Goal: Use online tool/utility: Utilize a website feature to perform a specific function

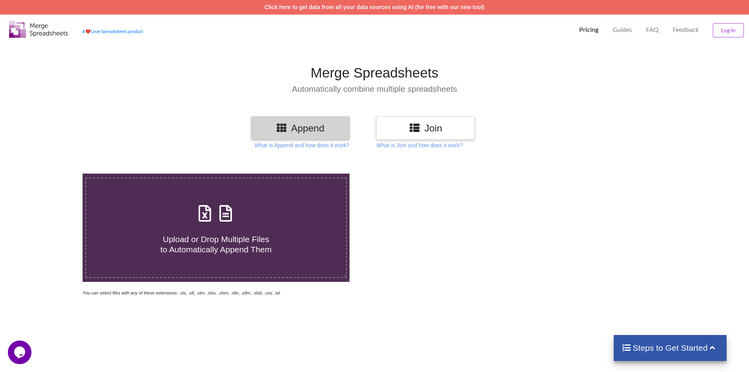
click at [218, 215] on icon at bounding box center [226, 209] width 20 height 17
click at [53, 173] on input "Upload or Drop Multiple Files to Automatically Append Them" at bounding box center [53, 173] width 0 height 0
type input "C:\fakepath\2025-09-06T1025_Grades-LAnderson_-_Foundations_of_Algebra.csv"
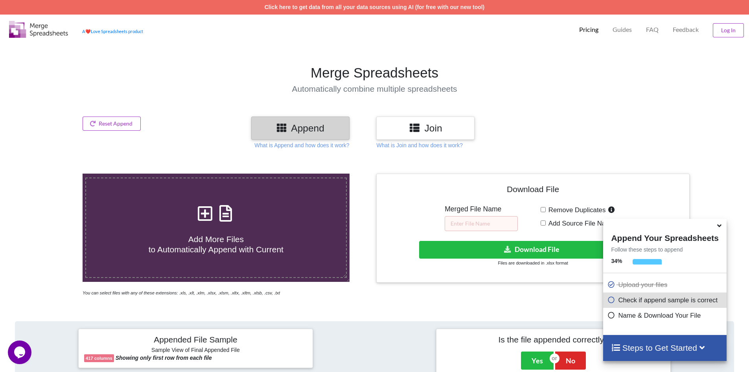
scroll to position [321, 0]
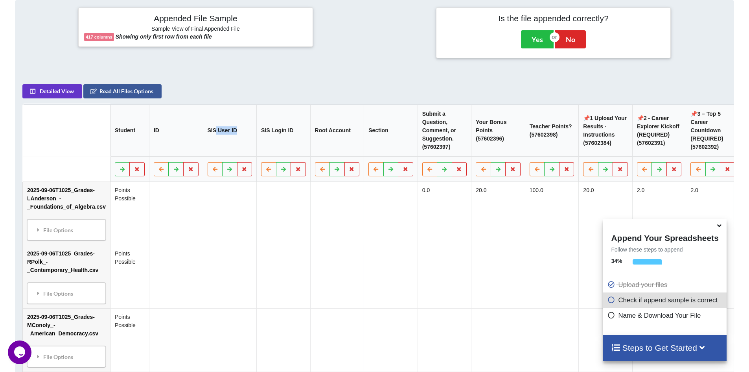
drag, startPoint x: 211, startPoint y: 134, endPoint x: 234, endPoint y: 136, distance: 23.3
click at [234, 136] on th "SIS User ID" at bounding box center [230, 130] width 54 height 52
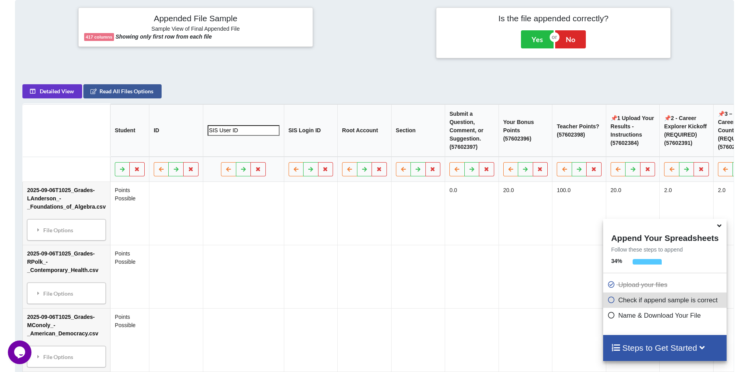
click at [238, 116] on th "SIS User ID" at bounding box center [243, 130] width 81 height 52
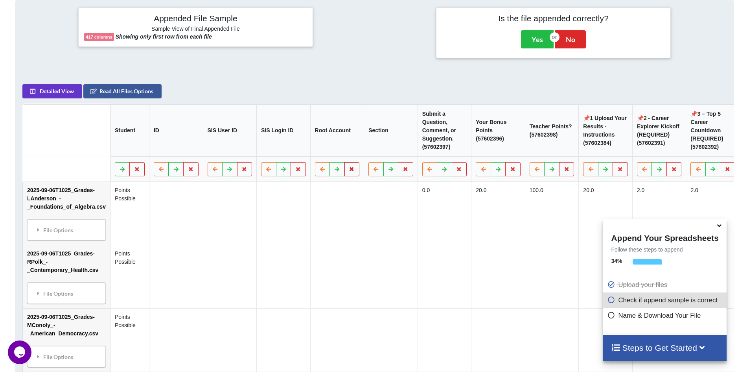
click at [349, 171] on icon at bounding box center [352, 168] width 7 height 5
click at [288, 146] on button "Delete Column" at bounding box center [291, 150] width 53 height 14
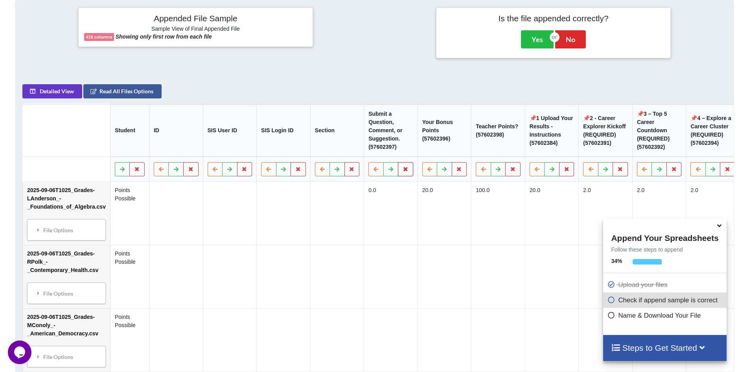
click at [403, 171] on icon at bounding box center [406, 168] width 7 height 5
click at [347, 151] on button "Delete Column" at bounding box center [345, 150] width 53 height 14
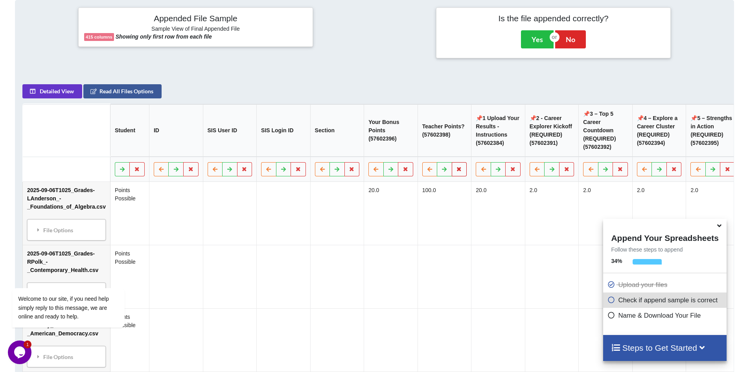
click at [456, 171] on icon at bounding box center [459, 168] width 7 height 5
click at [401, 150] on button "Delete Column" at bounding box center [398, 150] width 53 height 14
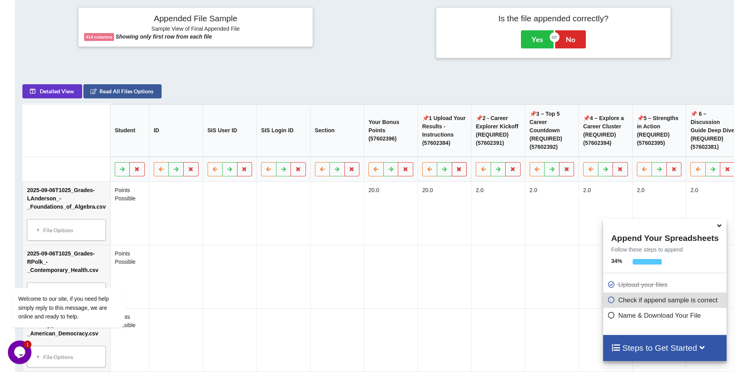
click at [452, 172] on button at bounding box center [459, 169] width 15 height 14
click at [398, 149] on button "Delete Column" at bounding box center [398, 150] width 53 height 14
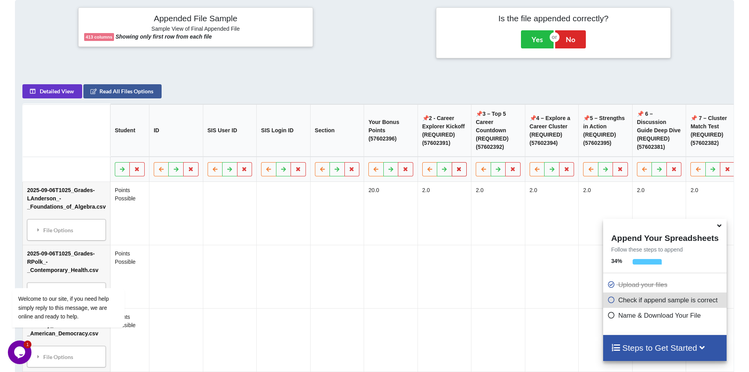
drag, startPoint x: 458, startPoint y: 175, endPoint x: 455, endPoint y: 172, distance: 4.2
click at [457, 175] on button at bounding box center [459, 169] width 15 height 14
click at [407, 148] on button "Delete Column" at bounding box center [398, 150] width 53 height 14
click at [456, 171] on icon at bounding box center [459, 168] width 7 height 5
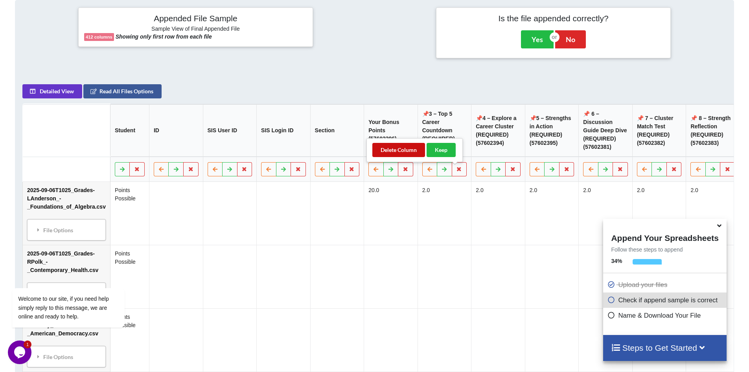
click at [400, 149] on button "Delete Column" at bounding box center [398, 150] width 53 height 14
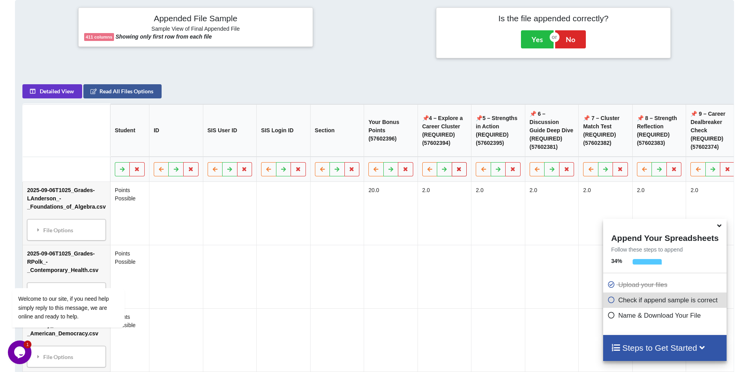
click at [456, 171] on icon at bounding box center [459, 168] width 7 height 5
click at [406, 149] on button "Delete Column" at bounding box center [398, 150] width 53 height 14
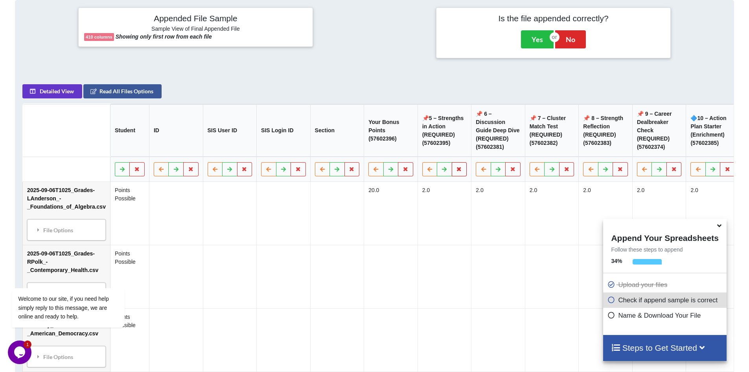
click at [456, 171] on icon at bounding box center [459, 168] width 7 height 5
click at [404, 151] on button "Delete Column" at bounding box center [398, 150] width 53 height 14
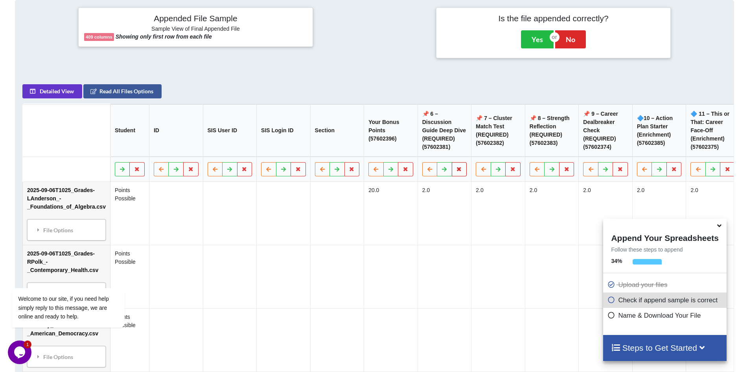
click at [456, 171] on icon at bounding box center [459, 168] width 7 height 5
click at [405, 151] on button "Delete Column" at bounding box center [398, 150] width 53 height 14
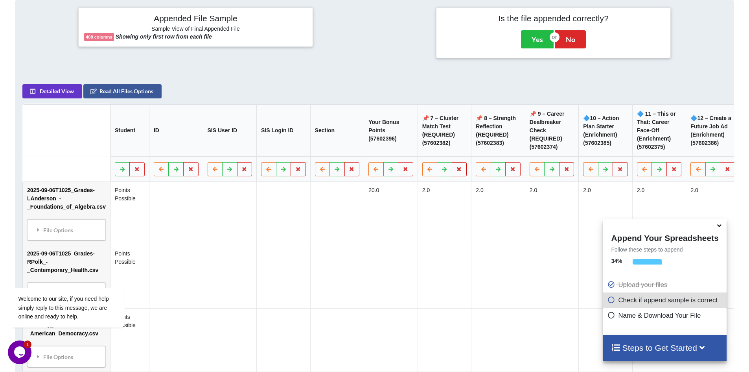
click at [456, 171] on icon at bounding box center [459, 168] width 7 height 5
click at [406, 151] on button "Delete Column" at bounding box center [398, 150] width 53 height 14
click at [452, 171] on button at bounding box center [459, 169] width 15 height 14
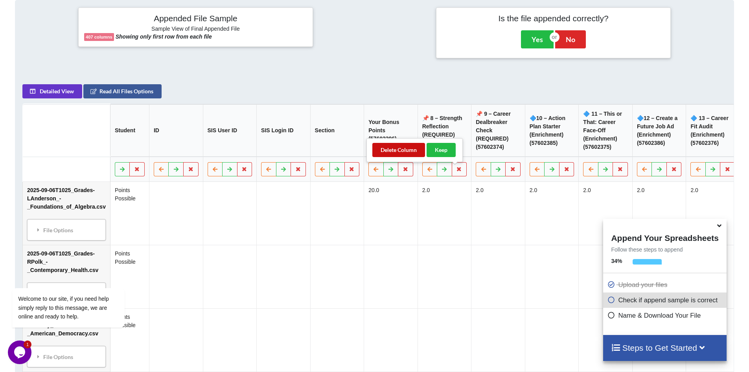
click at [407, 149] on button "Delete Column" at bounding box center [398, 150] width 53 height 14
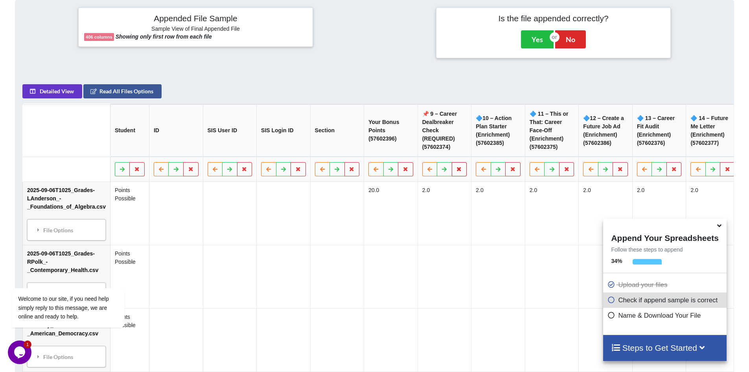
drag, startPoint x: 456, startPoint y: 175, endPoint x: 431, endPoint y: 165, distance: 26.1
click at [456, 171] on icon at bounding box center [459, 168] width 7 height 5
click at [409, 152] on button "Delete Column" at bounding box center [398, 150] width 53 height 14
click at [456, 171] on icon at bounding box center [459, 168] width 7 height 5
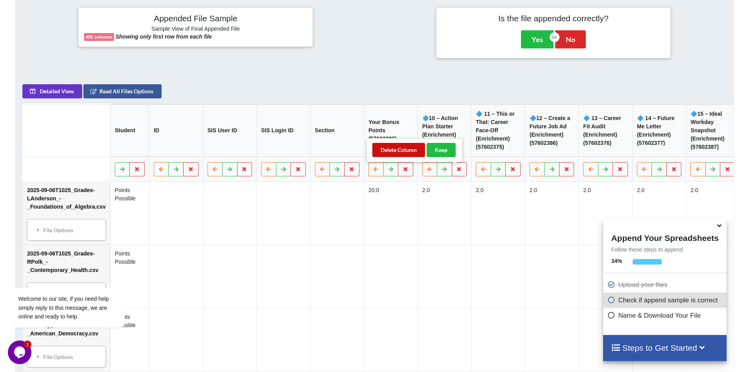
click at [407, 147] on button "Delete Column" at bounding box center [398, 150] width 53 height 14
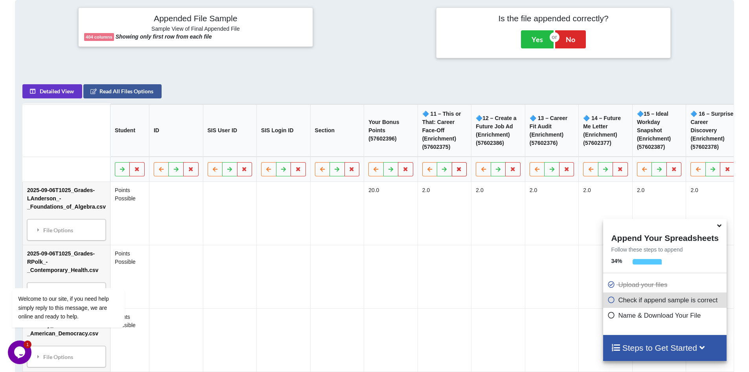
click at [456, 171] on icon at bounding box center [459, 168] width 7 height 5
click at [412, 151] on button "Delete Column" at bounding box center [398, 150] width 53 height 14
click at [456, 171] on icon at bounding box center [459, 168] width 7 height 5
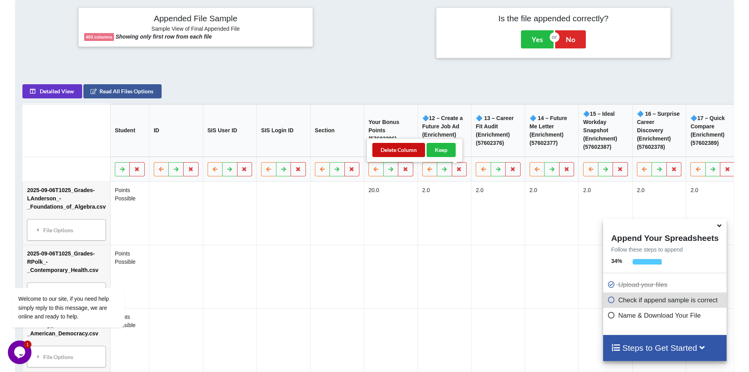
click at [414, 153] on button "Delete Column" at bounding box center [398, 150] width 53 height 14
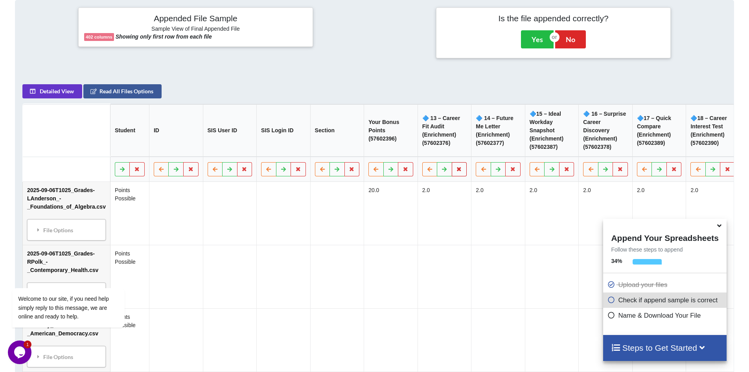
click at [456, 170] on icon at bounding box center [459, 168] width 7 height 5
click at [412, 151] on button "Delete Column" at bounding box center [398, 150] width 53 height 14
click at [456, 171] on icon at bounding box center [459, 168] width 7 height 5
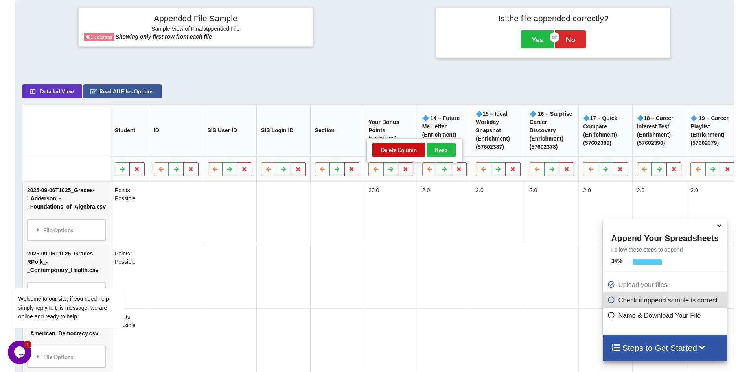
drag, startPoint x: 414, startPoint y: 155, endPoint x: 426, endPoint y: 157, distance: 12.4
click at [414, 155] on button "Delete Column" at bounding box center [398, 150] width 53 height 14
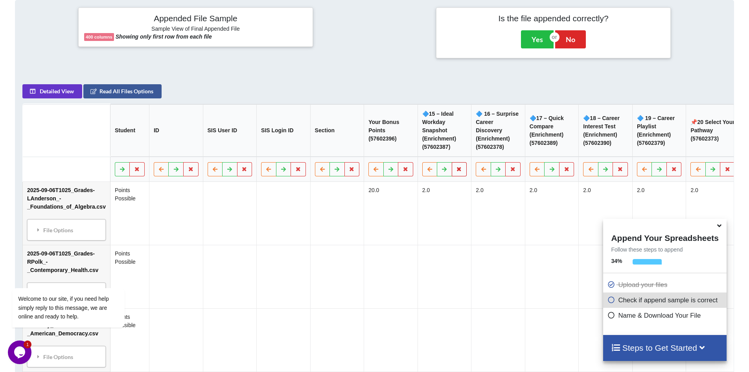
click at [456, 171] on icon at bounding box center [459, 168] width 7 height 5
drag, startPoint x: 411, startPoint y: 152, endPoint x: 437, endPoint y: 157, distance: 26.3
click at [411, 152] on button "Delete Column" at bounding box center [398, 150] width 53 height 14
click at [456, 171] on icon at bounding box center [459, 168] width 7 height 5
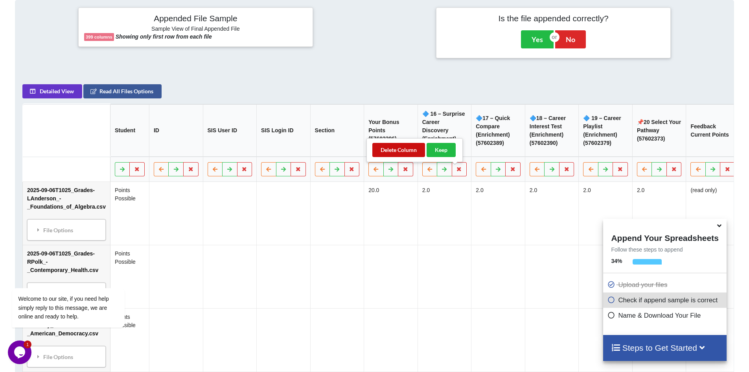
click at [410, 151] on button "Delete Column" at bounding box center [398, 150] width 53 height 14
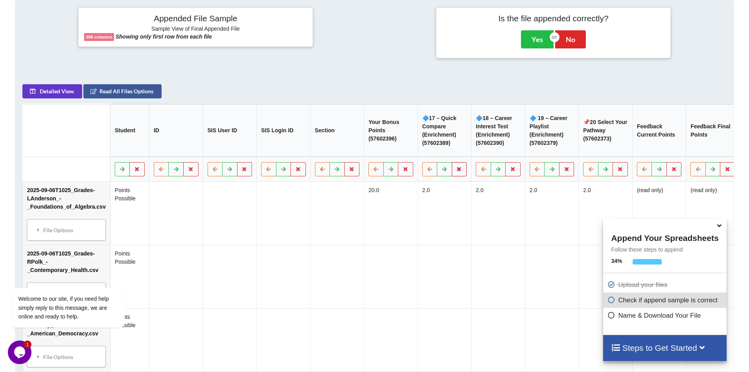
drag, startPoint x: 452, startPoint y: 174, endPoint x: 444, endPoint y: 165, distance: 12.5
click at [456, 171] on icon at bounding box center [459, 168] width 7 height 5
click at [402, 150] on button "Delete Column" at bounding box center [398, 150] width 53 height 14
click at [456, 171] on icon at bounding box center [459, 168] width 7 height 5
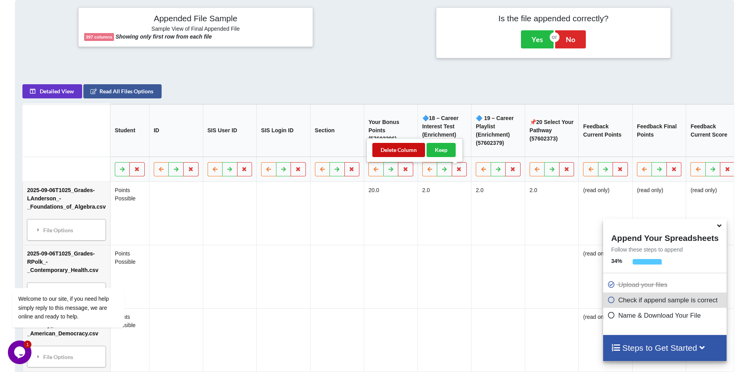
click at [403, 148] on button "Delete Column" at bounding box center [398, 150] width 53 height 14
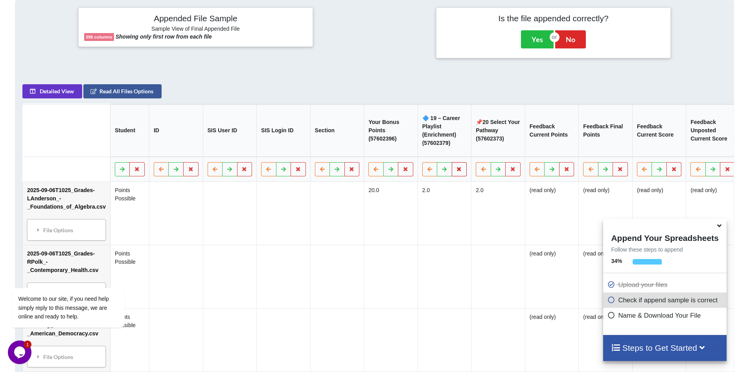
click at [456, 171] on icon at bounding box center [459, 168] width 7 height 5
click at [399, 149] on button "Delete Column" at bounding box center [398, 150] width 53 height 14
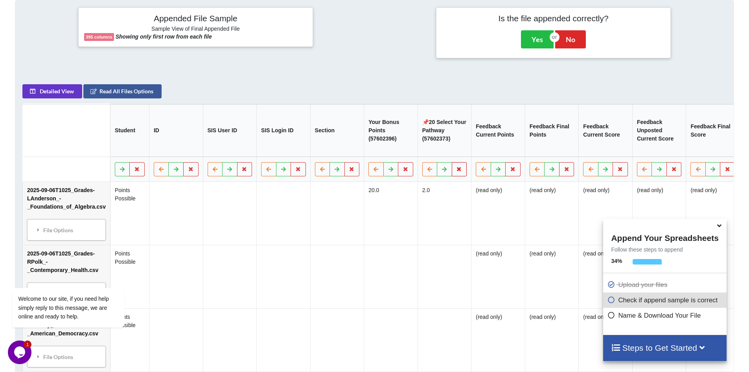
click at [452, 171] on button at bounding box center [459, 169] width 15 height 14
click at [407, 148] on button "Delete Column" at bounding box center [398, 150] width 53 height 14
drag, startPoint x: 455, startPoint y: 172, endPoint x: 450, endPoint y: 166, distance: 7.8
click at [456, 171] on icon at bounding box center [459, 168] width 7 height 5
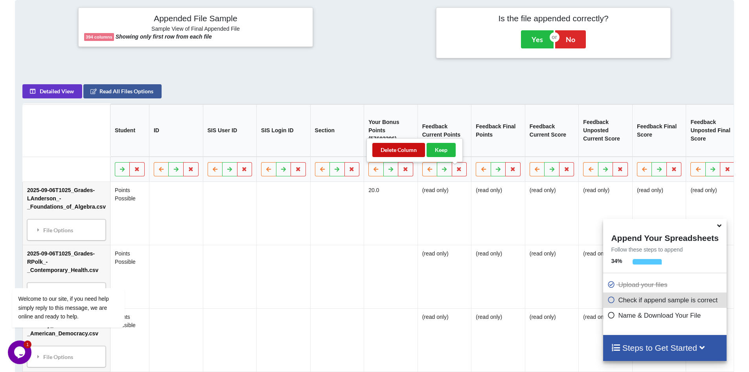
click at [406, 148] on button "Delete Column" at bounding box center [398, 150] width 53 height 14
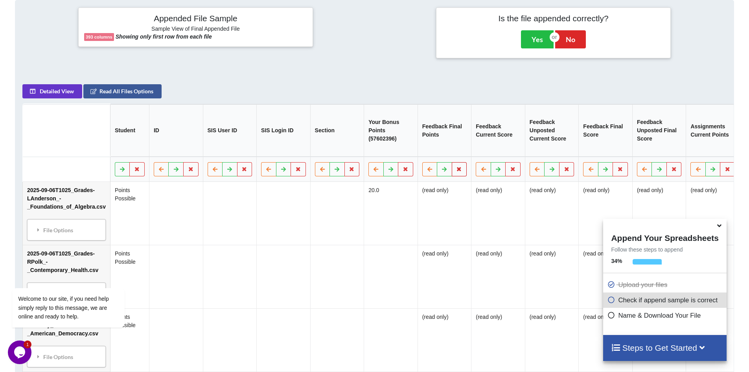
click at [456, 170] on icon at bounding box center [459, 168] width 7 height 5
click at [404, 148] on button "Delete Column" at bounding box center [398, 150] width 53 height 14
click at [456, 171] on icon at bounding box center [459, 168] width 7 height 5
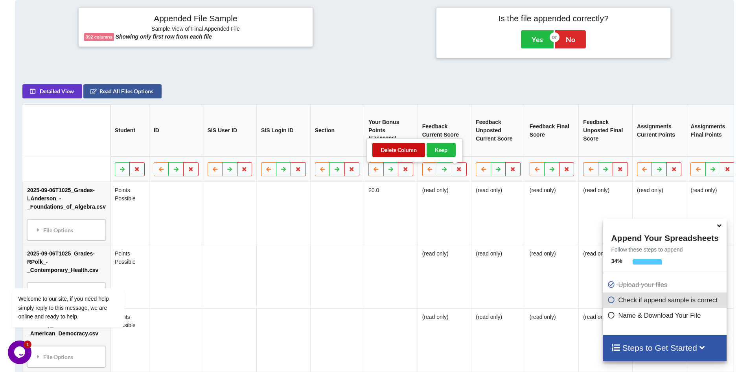
click at [400, 147] on button "Delete Column" at bounding box center [398, 150] width 53 height 14
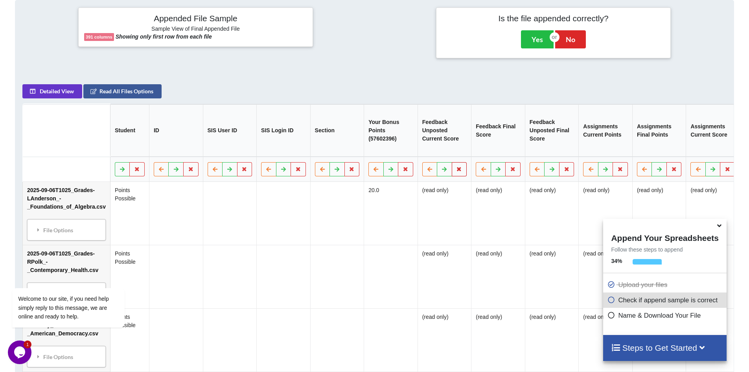
click at [458, 171] on icon at bounding box center [459, 168] width 7 height 5
click at [408, 149] on button "Delete Column" at bounding box center [398, 150] width 53 height 14
click at [456, 171] on icon at bounding box center [459, 168] width 7 height 5
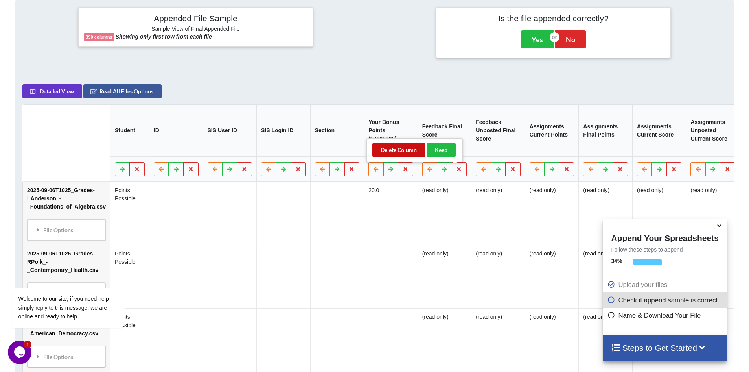
click at [403, 147] on button "Delete Column" at bounding box center [398, 150] width 53 height 14
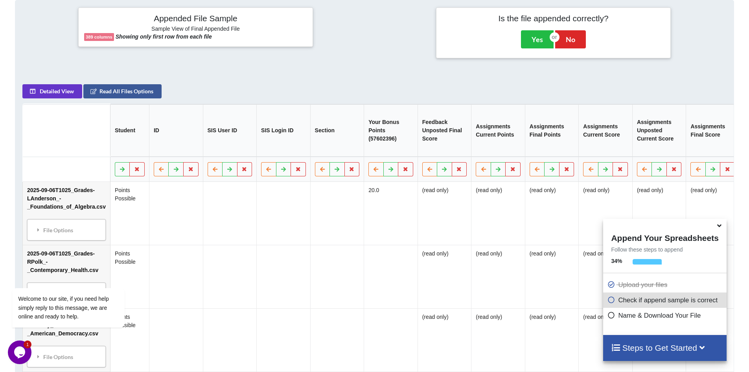
click at [323, 221] on td at bounding box center [337, 213] width 54 height 63
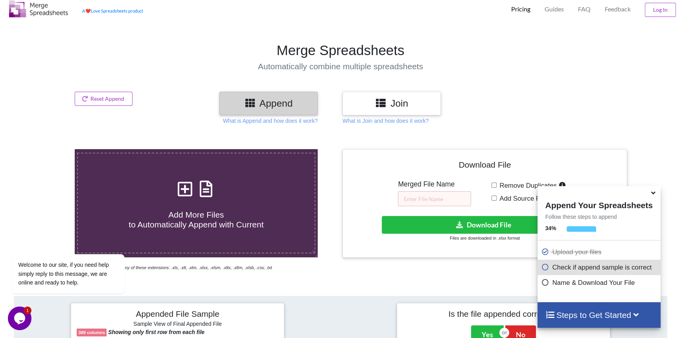
scroll to position [20, 0]
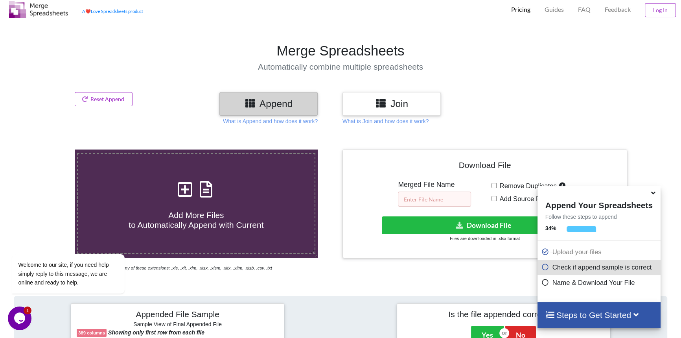
click at [444, 201] on input "text" at bounding box center [434, 199] width 73 height 15
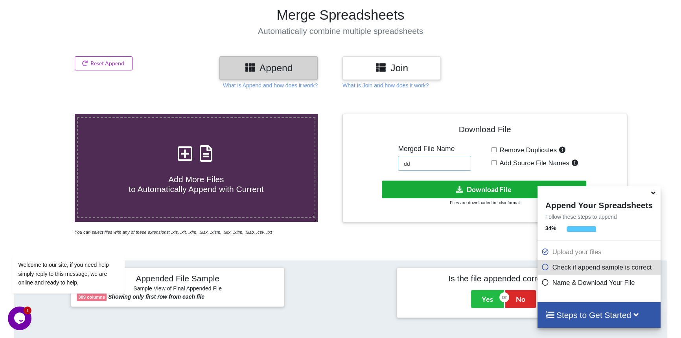
type input "dd"
click at [477, 190] on button "Download File" at bounding box center [484, 190] width 205 height 18
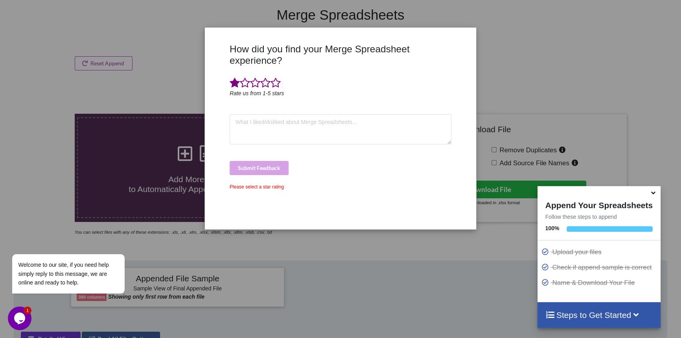
click at [235, 77] on span at bounding box center [235, 82] width 10 height 11
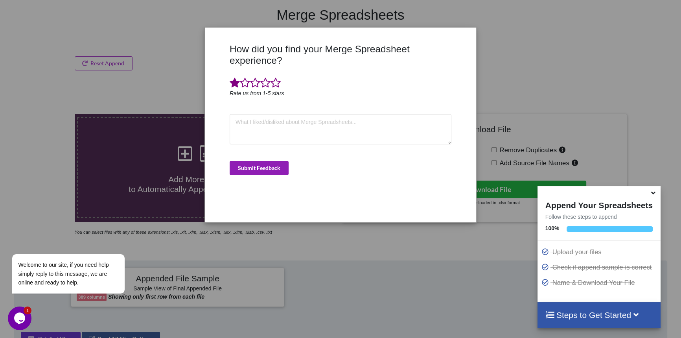
click at [245, 161] on button "Submit Feedback" at bounding box center [259, 168] width 59 height 14
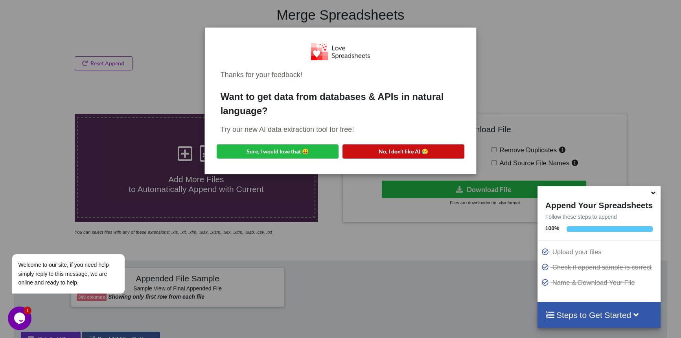
click at [411, 150] on button "No, I don't like AI 😥" at bounding box center [404, 151] width 122 height 14
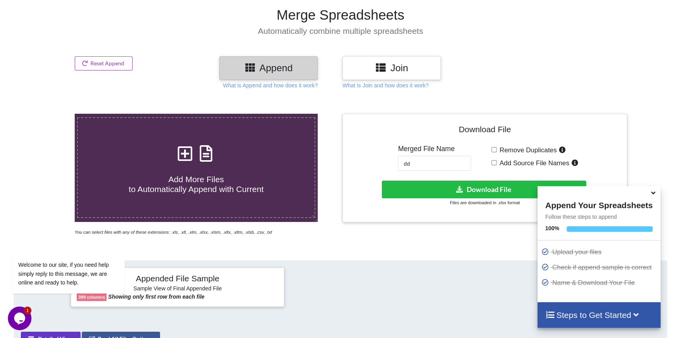
click at [170, 160] on div "Add More Files to Automatically Append with Current" at bounding box center [196, 167] width 237 height 53
click at [48, 114] on input "Add More Files to Automatically Append with Current" at bounding box center [48, 114] width 0 height 0
drag, startPoint x: 414, startPoint y: 161, endPoint x: 384, endPoint y: 161, distance: 29.5
click at [384, 161] on div "Download File Merged File Name dd Remove Duplicates Add Source File Names Downl…" at bounding box center [484, 168] width 273 height 97
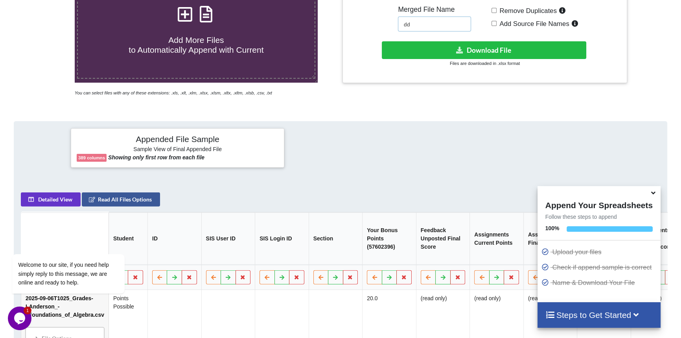
scroll to position [199, 0]
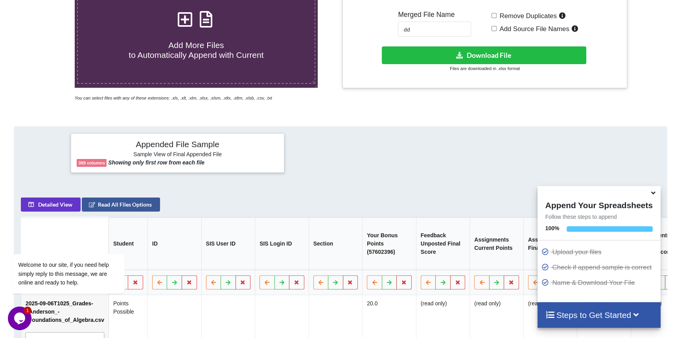
scroll to position [92, 0]
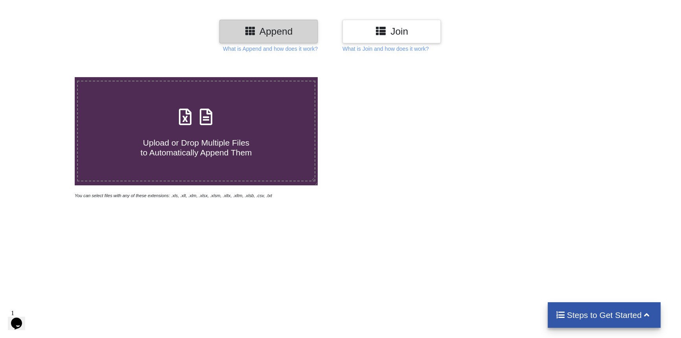
click at [193, 131] on h4 "Upload or Drop Multiple Files to Automatically Append Them" at bounding box center [196, 143] width 237 height 30
click at [48, 77] on input "Upload or Drop Multiple Files to Automatically Append Them" at bounding box center [48, 77] width 0 height 0
type input "C:\fakepath\2025-09-06T1025_Grades-LAnderson_-_Foundations_of_Algebra.csv"
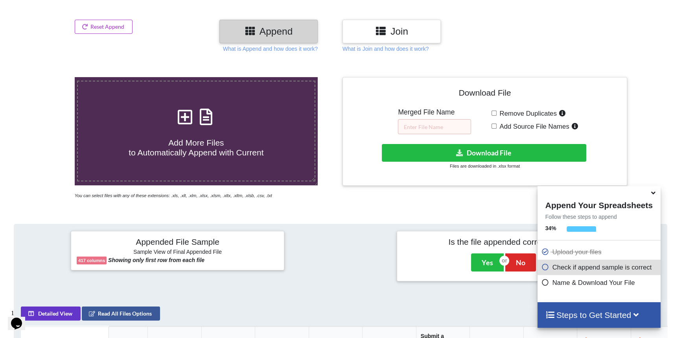
scroll to position [316, 0]
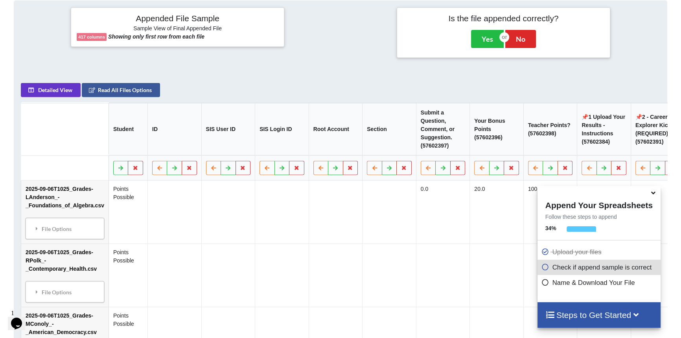
drag, startPoint x: 28, startPoint y: 76, endPoint x: 188, endPoint y: 76, distance: 160.5
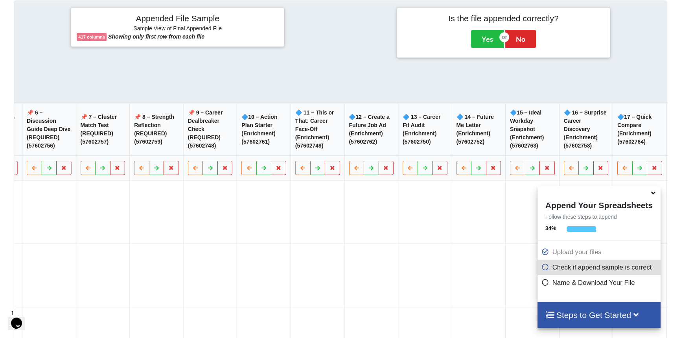
scroll to position [0, 21785]
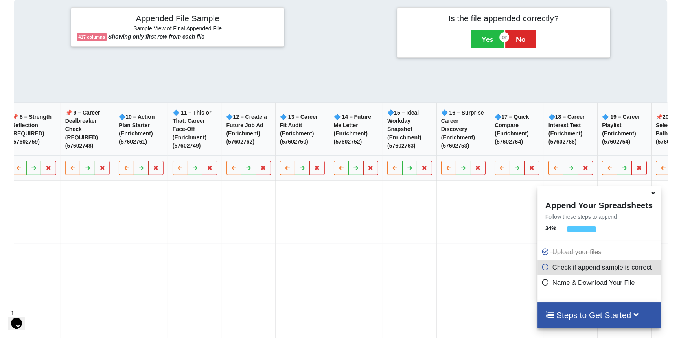
click at [675, 168] on icon at bounding box center [678, 167] width 7 height 5
click at [608, 146] on button "Delete Column" at bounding box center [598, 148] width 53 height 14
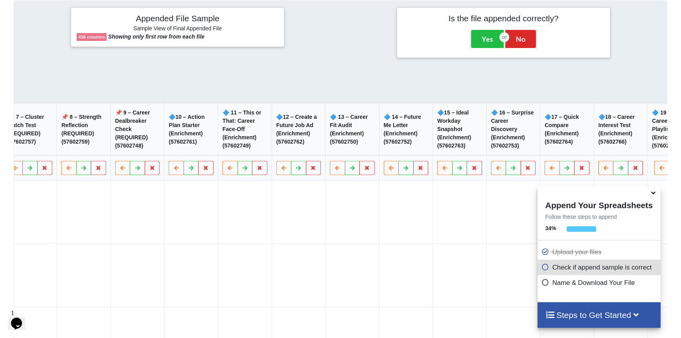
click at [669, 166] on button at bounding box center [676, 167] width 15 height 14
drag, startPoint x: 595, startPoint y: 146, endPoint x: 618, endPoint y: 146, distance: 22.4
click at [595, 146] on button "Delete Column" at bounding box center [596, 148] width 53 height 14
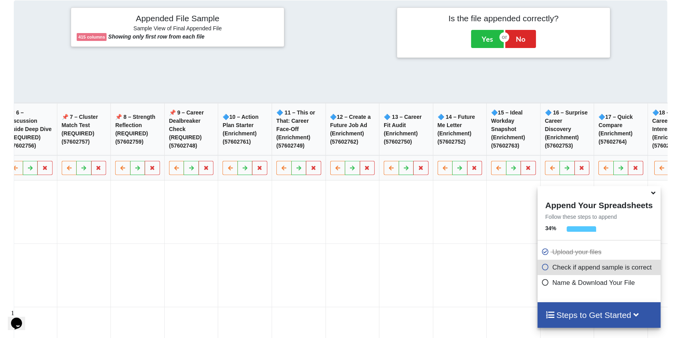
click at [673, 169] on icon at bounding box center [676, 167] width 7 height 5
click at [595, 146] on button "Delete Column" at bounding box center [596, 148] width 53 height 14
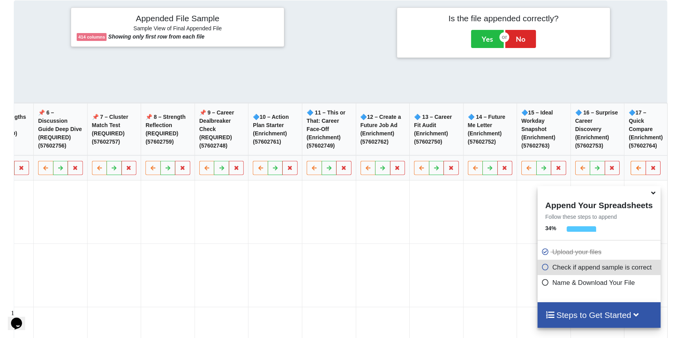
scroll to position [0, 21627]
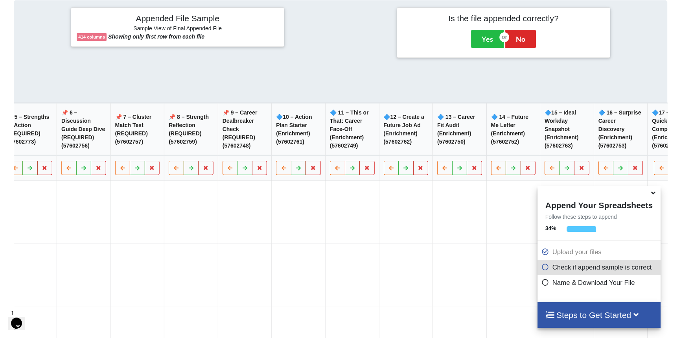
click at [673, 170] on icon at bounding box center [676, 167] width 7 height 5
drag, startPoint x: 586, startPoint y: 147, endPoint x: 640, endPoint y: 162, distance: 55.4
click at [588, 147] on button "Delete Column" at bounding box center [596, 148] width 53 height 14
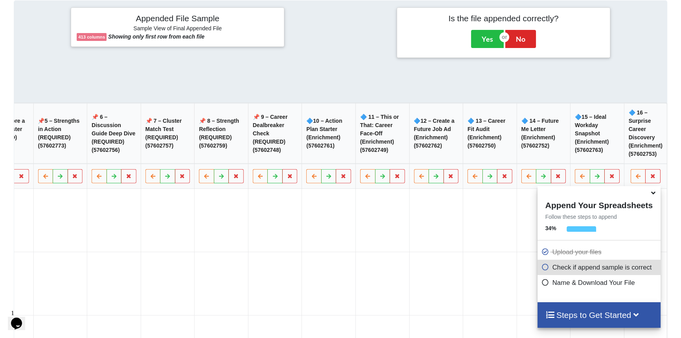
scroll to position [0, 21574]
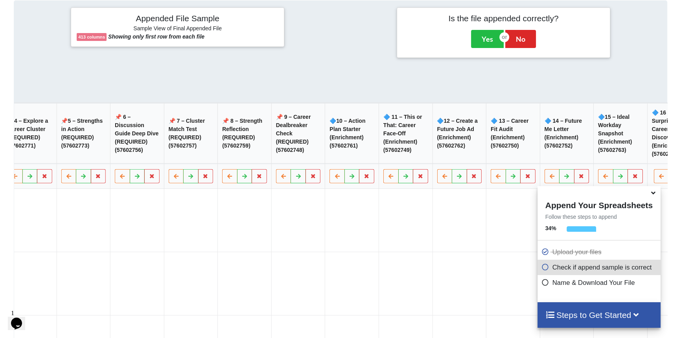
click at [673, 177] on icon at bounding box center [676, 175] width 7 height 5
click at [589, 153] on button "Delete Column" at bounding box center [596, 156] width 53 height 14
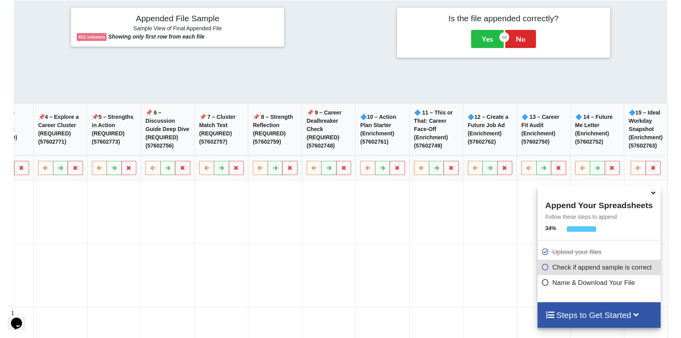
scroll to position [0, 21520]
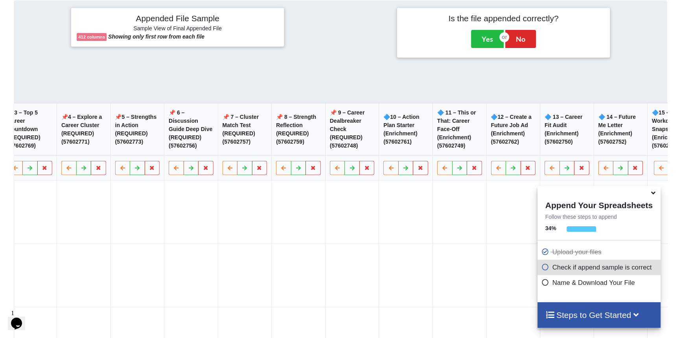
click at [673, 170] on icon at bounding box center [676, 167] width 7 height 5
click at [588, 147] on button "Delete Column" at bounding box center [596, 148] width 53 height 14
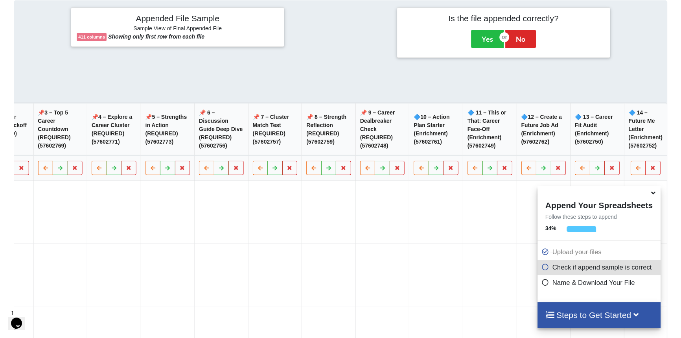
scroll to position [0, 21467]
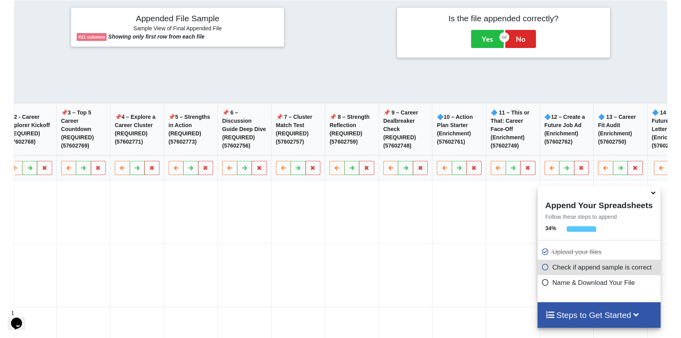
click at [673, 170] on icon at bounding box center [676, 167] width 7 height 5
click at [601, 147] on button "Delete Column" at bounding box center [596, 148] width 53 height 14
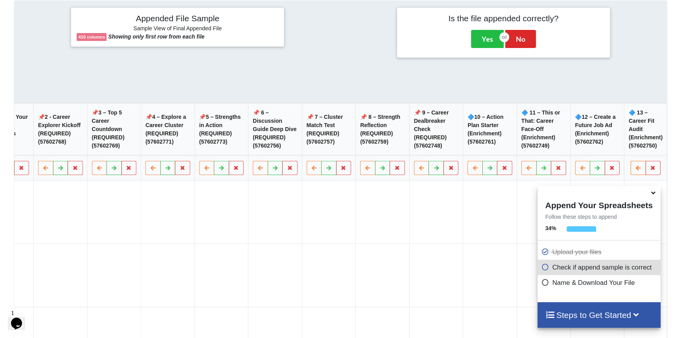
scroll to position [0, 21413]
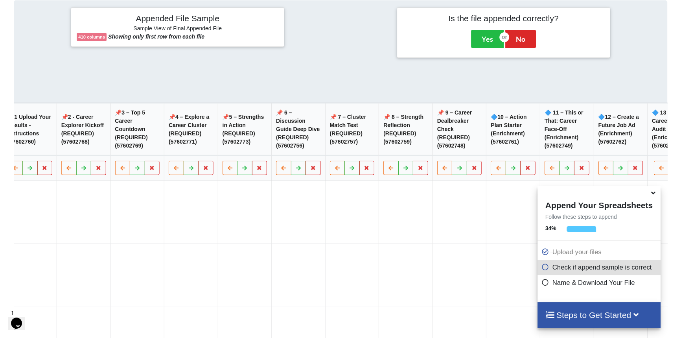
click at [673, 170] on icon at bounding box center [676, 167] width 7 height 5
click at [598, 146] on button "Delete Column" at bounding box center [596, 148] width 53 height 14
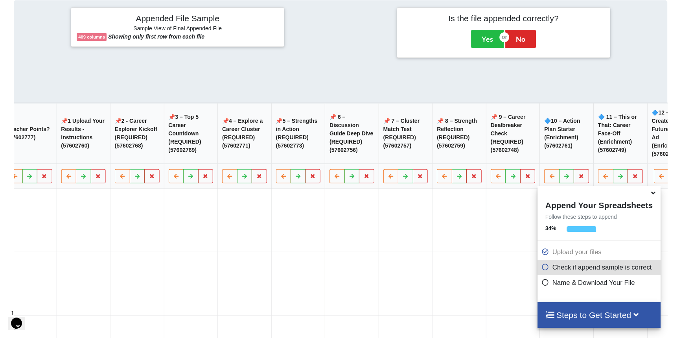
click at [673, 177] on icon at bounding box center [676, 175] width 7 height 5
click at [602, 156] on button "Delete Column" at bounding box center [596, 156] width 53 height 14
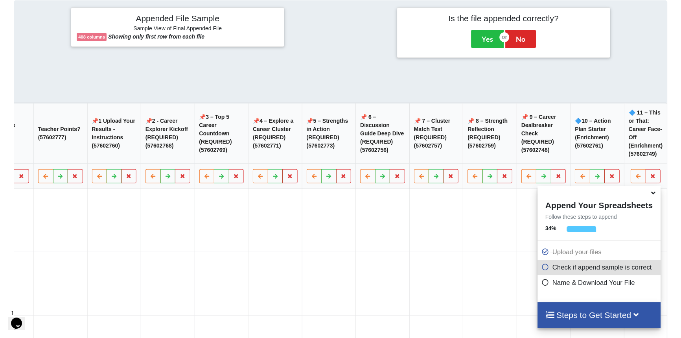
scroll to position [0, 21306]
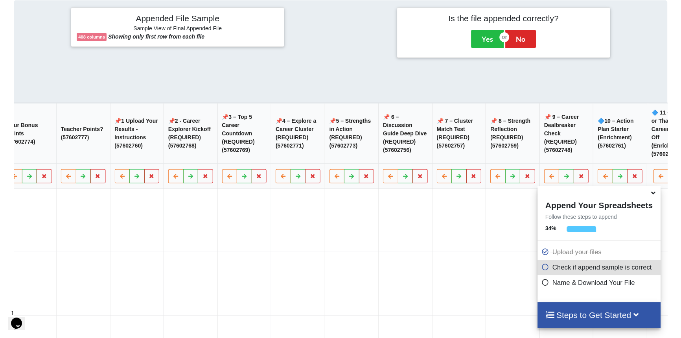
click at [673, 177] on icon at bounding box center [676, 175] width 7 height 5
click at [592, 157] on button "Delete Column" at bounding box center [596, 156] width 53 height 14
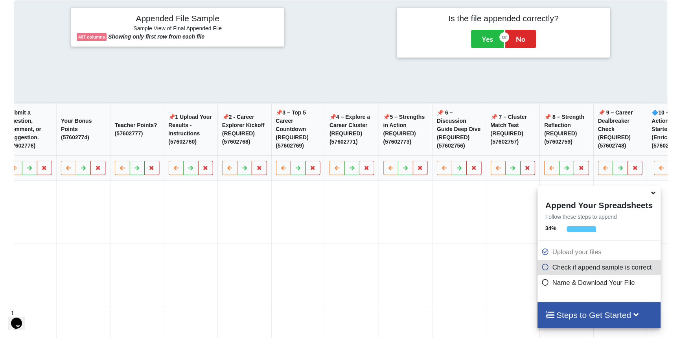
click at [673, 170] on icon at bounding box center [676, 167] width 7 height 5
click at [600, 149] on button "Delete Column" at bounding box center [596, 148] width 53 height 14
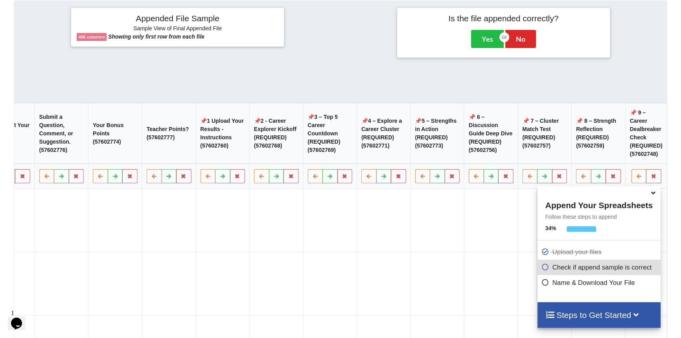
scroll to position [0, 21196]
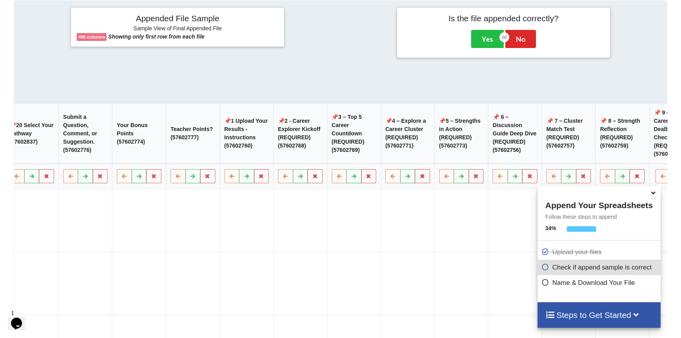
click at [674, 177] on icon at bounding box center [677, 175] width 7 height 5
click at [608, 156] on button "Delete Column" at bounding box center [598, 156] width 53 height 14
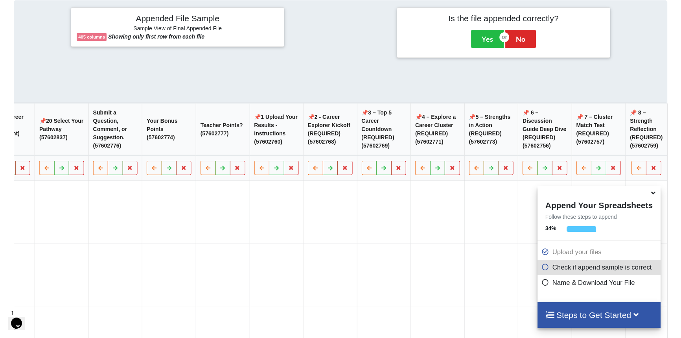
scroll to position [0, 21142]
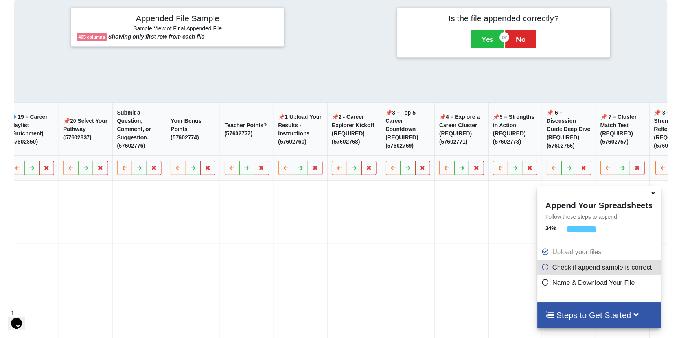
click at [675, 169] on icon at bounding box center [678, 167] width 7 height 5
click at [590, 149] on button "Delete Column" at bounding box center [598, 148] width 53 height 14
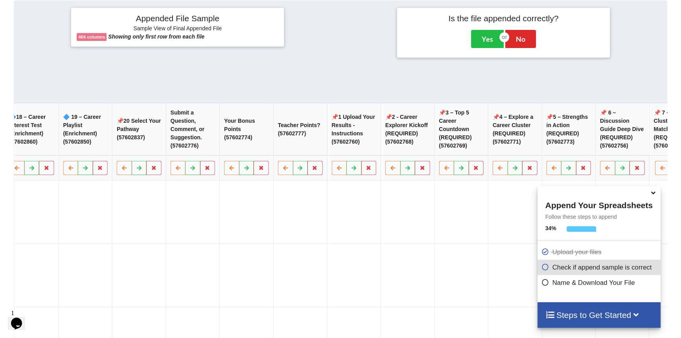
click at [674, 170] on icon at bounding box center [677, 167] width 7 height 5
click at [596, 147] on button "Delete Column" at bounding box center [598, 148] width 53 height 14
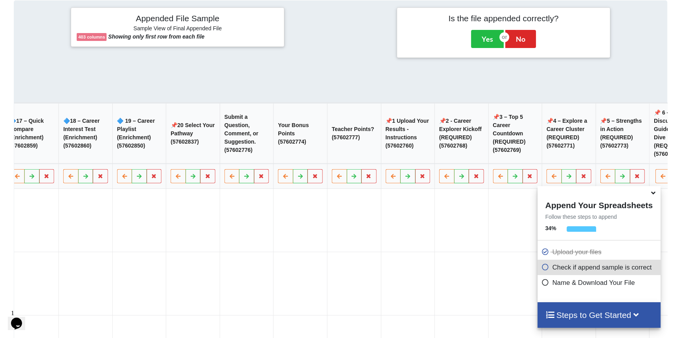
click at [675, 178] on icon at bounding box center [678, 175] width 7 height 5
click at [593, 152] on button "Delete Column" at bounding box center [598, 156] width 53 height 14
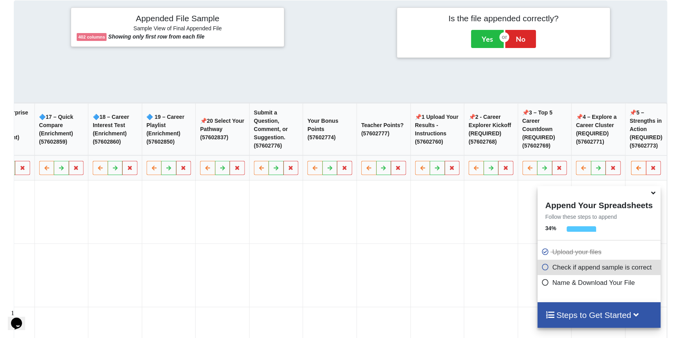
scroll to position [0, 20981]
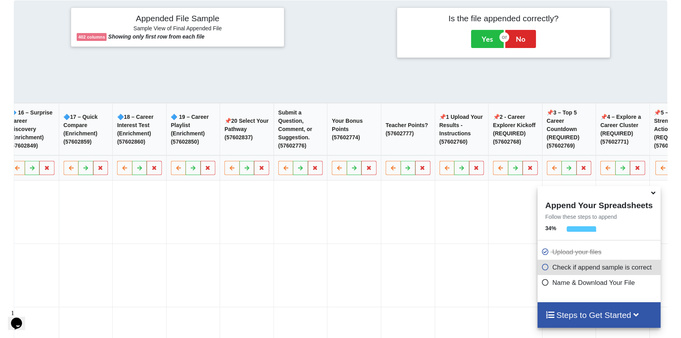
click at [675, 168] on icon at bounding box center [678, 167] width 7 height 5
click at [595, 146] on button "Delete Column" at bounding box center [598, 148] width 53 height 14
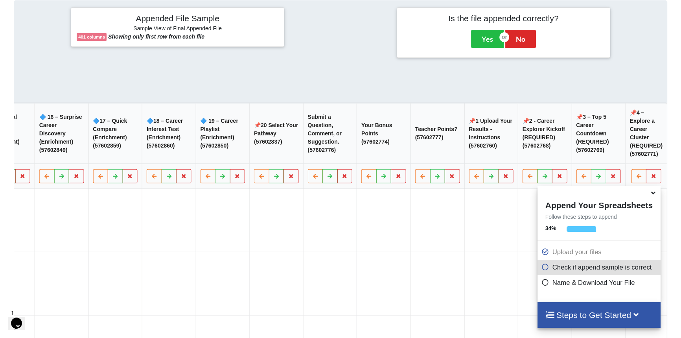
scroll to position [0, 20927]
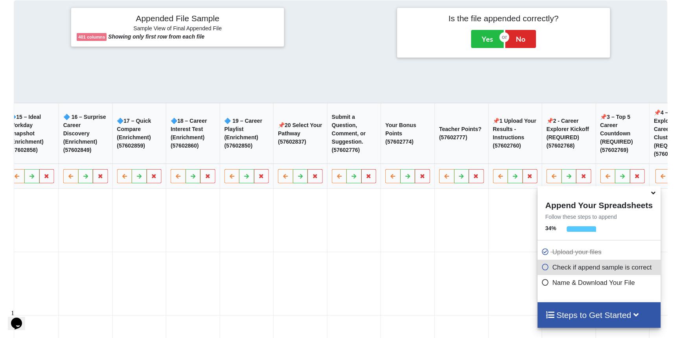
click at [670, 177] on button at bounding box center [677, 176] width 15 height 14
click at [606, 157] on button "Delete Column" at bounding box center [598, 156] width 53 height 14
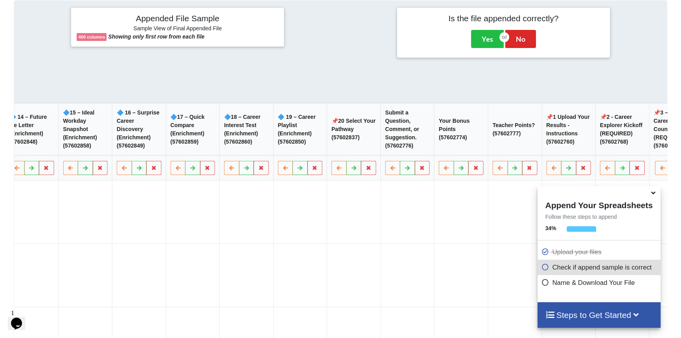
click at [674, 169] on icon at bounding box center [677, 167] width 7 height 5
click at [591, 149] on button "Delete Column" at bounding box center [598, 148] width 53 height 14
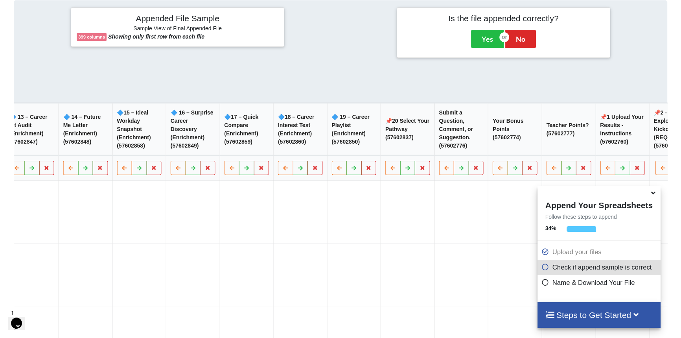
click at [674, 170] on icon at bounding box center [677, 167] width 7 height 5
click at [606, 155] on button "Delete Column" at bounding box center [598, 156] width 53 height 14
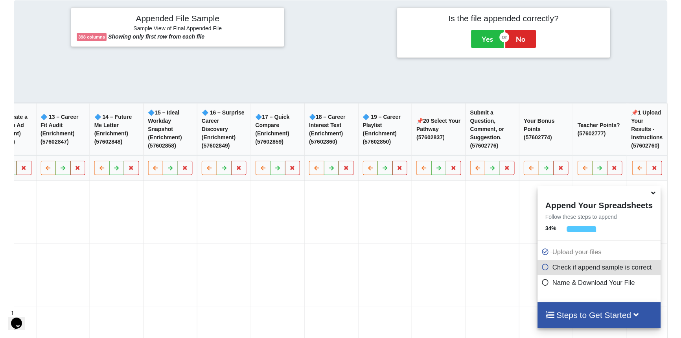
scroll to position [0, 20766]
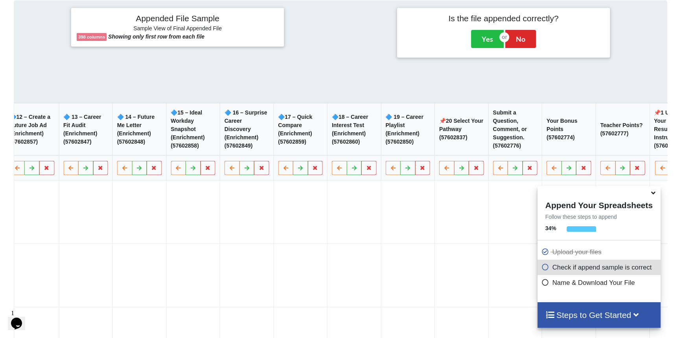
click at [674, 170] on icon at bounding box center [677, 167] width 7 height 5
click at [598, 155] on button "Delete Column" at bounding box center [598, 156] width 53 height 14
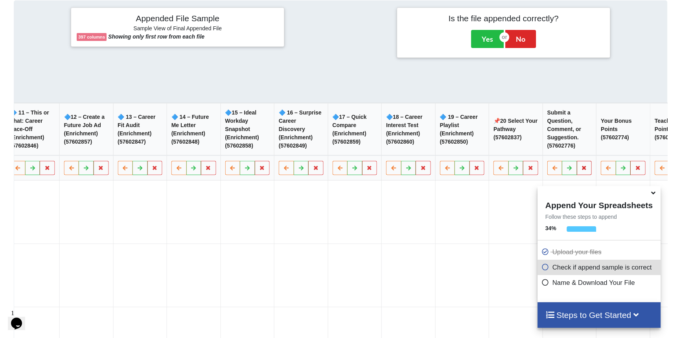
click at [577, 169] on button at bounding box center [584, 167] width 15 height 14
click at [508, 145] on button "Delete Column" at bounding box center [505, 148] width 53 height 14
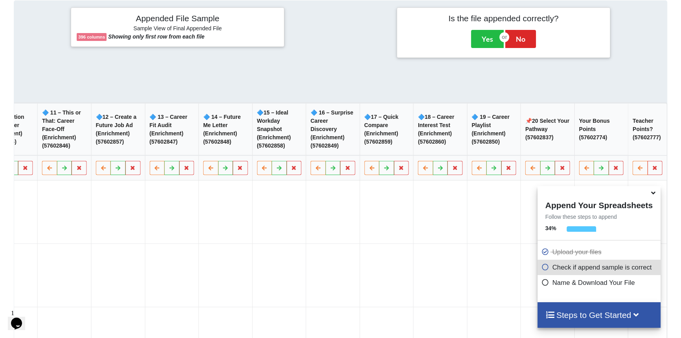
scroll to position [0, 20658]
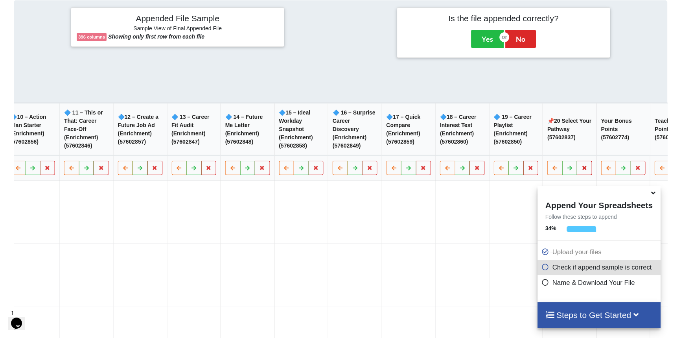
click at [581, 169] on icon at bounding box center [584, 167] width 7 height 5
click at [577, 160] on button at bounding box center [584, 167] width 15 height 14
click at [581, 169] on icon at bounding box center [584, 167] width 7 height 5
click at [511, 148] on button "Delete Column" at bounding box center [505, 148] width 53 height 14
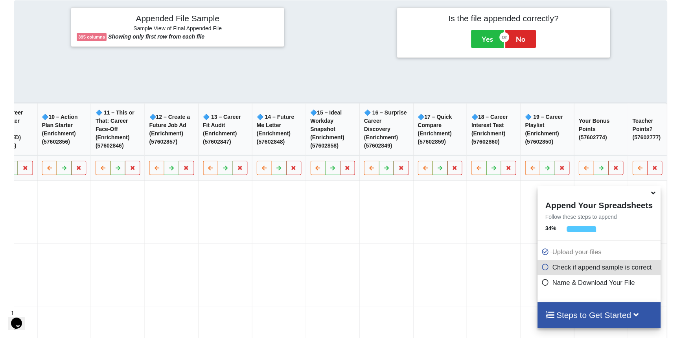
scroll to position [0, 20604]
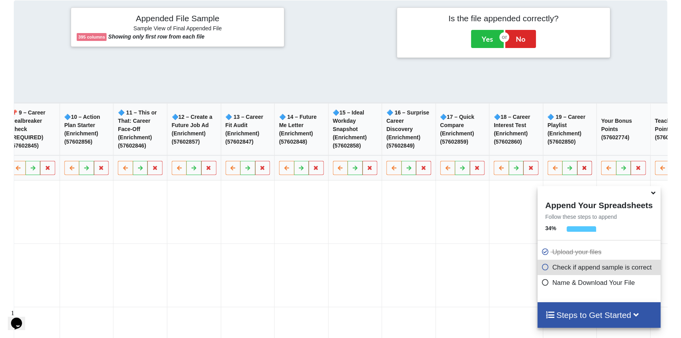
click at [581, 170] on icon at bounding box center [584, 167] width 7 height 5
click at [514, 149] on button "Delete Column" at bounding box center [505, 148] width 53 height 14
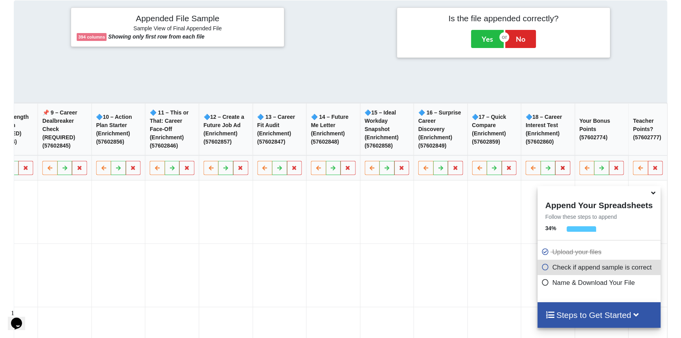
scroll to position [0, 20550]
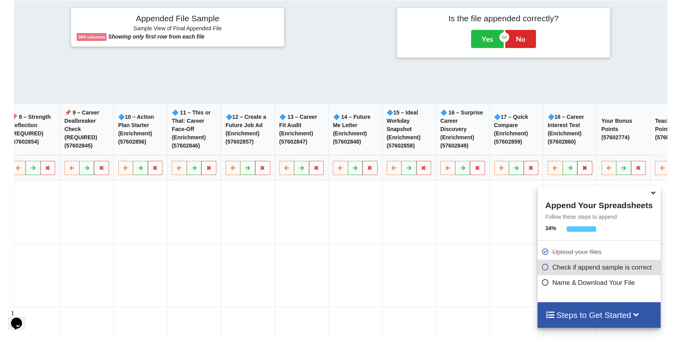
click at [581, 170] on icon at bounding box center [584, 167] width 7 height 5
click at [508, 149] on button "Delete Column" at bounding box center [506, 148] width 53 height 14
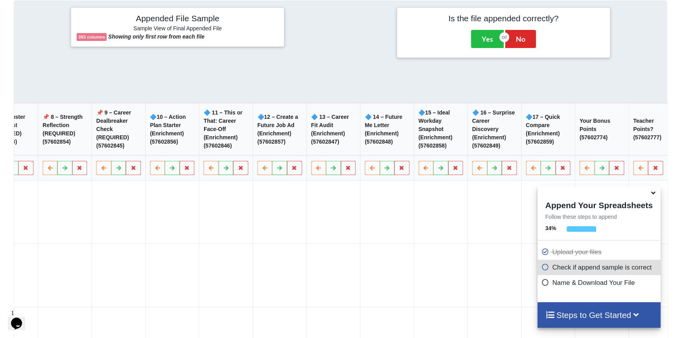
scroll to position [0, 20497]
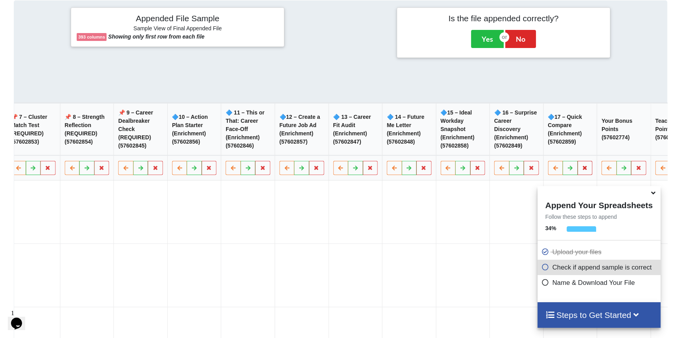
click at [581, 170] on icon at bounding box center [584, 167] width 7 height 5
click at [515, 147] on button "Delete Column" at bounding box center [506, 148] width 53 height 14
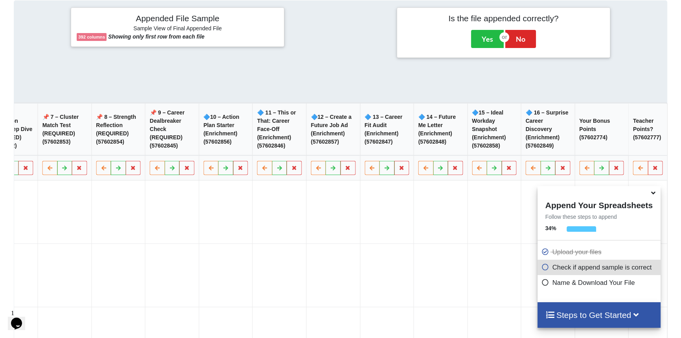
scroll to position [0, 20443]
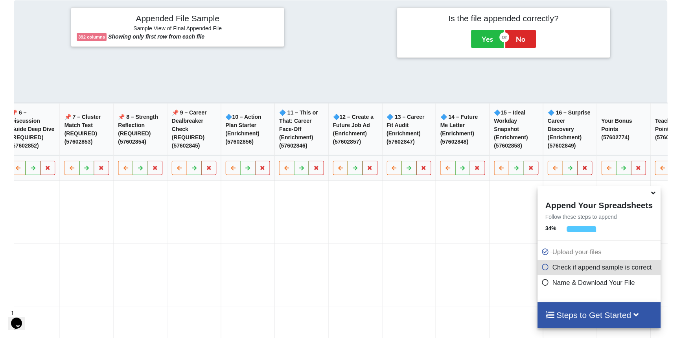
click at [581, 168] on icon at bounding box center [584, 167] width 7 height 5
click at [509, 146] on button "Delete Column" at bounding box center [505, 148] width 53 height 14
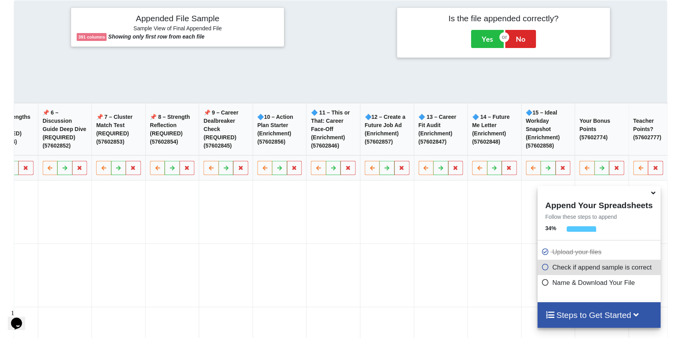
scroll to position [0, 20390]
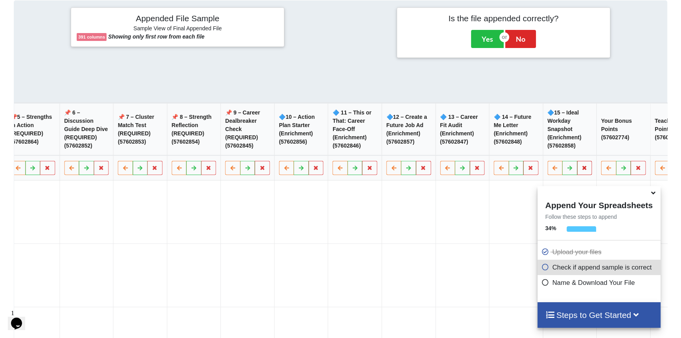
drag, startPoint x: 559, startPoint y: 170, endPoint x: 544, endPoint y: 160, distance: 17.9
click at [577, 170] on button at bounding box center [584, 167] width 15 height 14
drag, startPoint x: 509, startPoint y: 146, endPoint x: 528, endPoint y: 147, distance: 19.8
click at [509, 145] on button "Delete Column" at bounding box center [505, 148] width 53 height 14
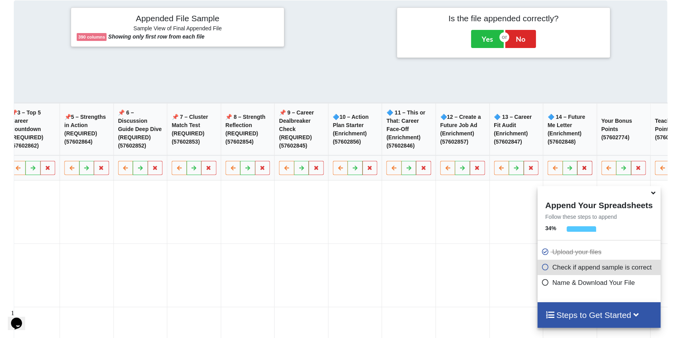
drag, startPoint x: 563, startPoint y: 170, endPoint x: 540, endPoint y: 161, distance: 24.8
click at [581, 170] on icon at bounding box center [584, 167] width 7 height 5
click at [508, 146] on button "Delete Column" at bounding box center [505, 148] width 53 height 14
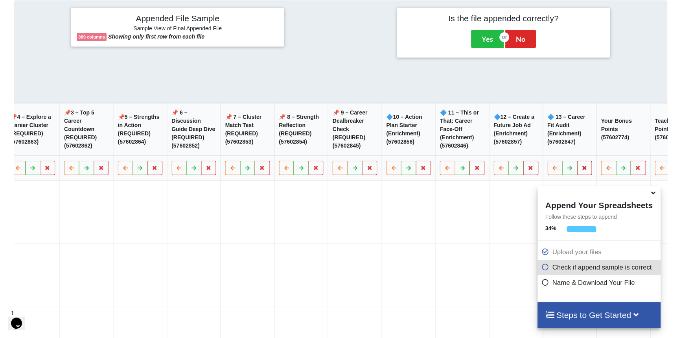
click at [581, 170] on icon at bounding box center [584, 167] width 7 height 5
click at [503, 144] on button "Delete Column" at bounding box center [505, 148] width 53 height 14
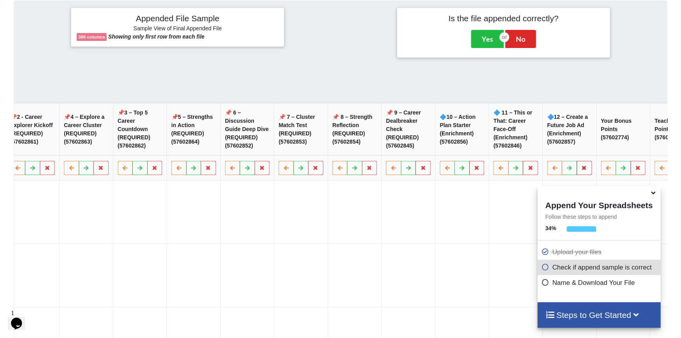
click at [581, 170] on icon at bounding box center [584, 167] width 7 height 5
drag, startPoint x: 505, startPoint y: 145, endPoint x: 527, endPoint y: 147, distance: 22.1
click at [506, 145] on button "Delete Column" at bounding box center [505, 148] width 53 height 14
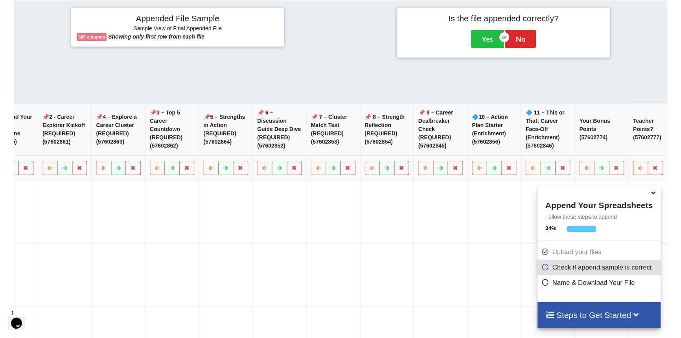
scroll to position [0, 20175]
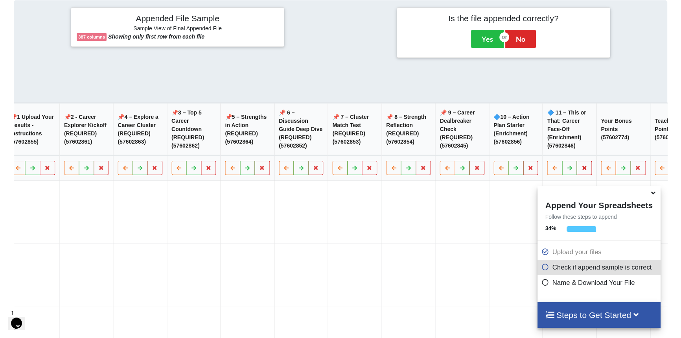
drag, startPoint x: 560, startPoint y: 170, endPoint x: 548, endPoint y: 162, distance: 14.0
click at [581, 170] on icon at bounding box center [584, 167] width 7 height 5
click at [509, 149] on button "Delete Column" at bounding box center [505, 148] width 53 height 14
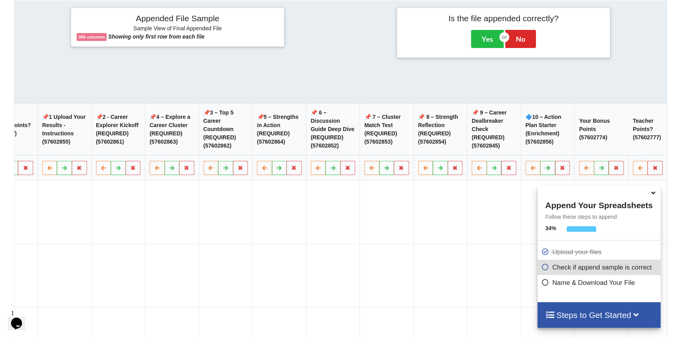
scroll to position [0, 0]
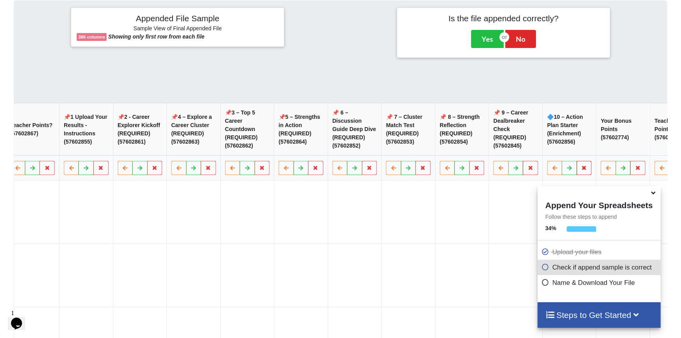
click at [581, 169] on icon at bounding box center [584, 167] width 7 height 5
click at [512, 147] on button "Delete Column" at bounding box center [505, 148] width 53 height 14
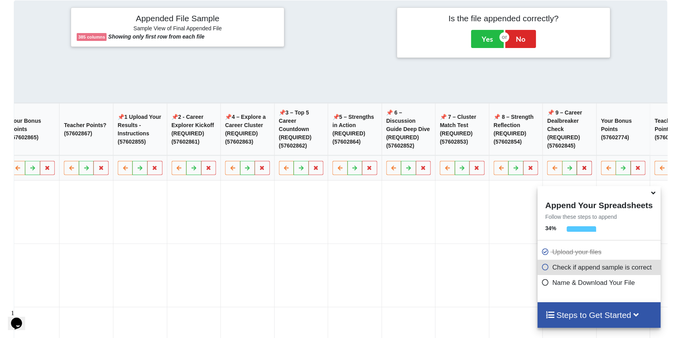
click at [581, 170] on icon at bounding box center [584, 167] width 7 height 5
click at [510, 149] on button "Delete Column" at bounding box center [505, 148] width 53 height 14
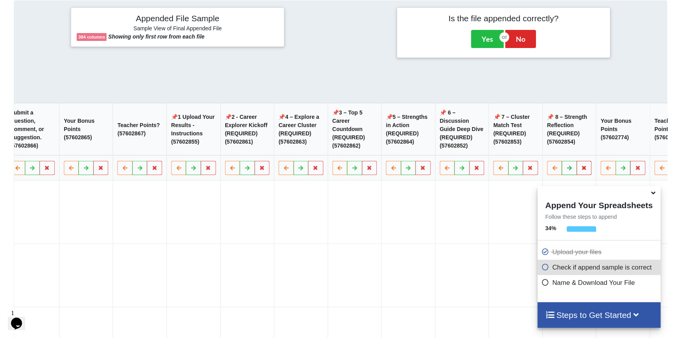
drag, startPoint x: 561, startPoint y: 173, endPoint x: 551, endPoint y: 164, distance: 13.1
click at [581, 170] on icon at bounding box center [584, 167] width 7 height 5
drag, startPoint x: 508, startPoint y: 147, endPoint x: 532, endPoint y: 156, distance: 25.1
click at [509, 147] on button "Delete Column" at bounding box center [505, 148] width 53 height 14
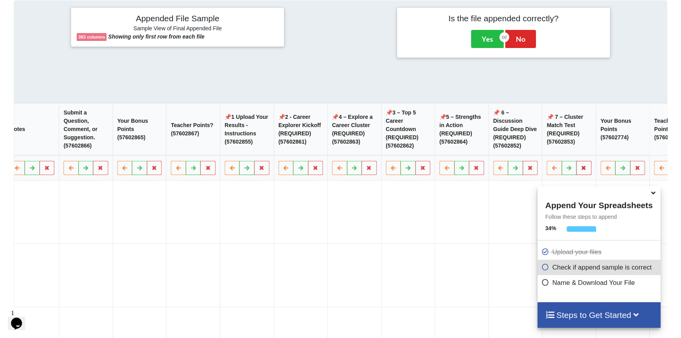
click at [580, 170] on icon at bounding box center [583, 167] width 7 height 5
drag, startPoint x: 505, startPoint y: 149, endPoint x: 530, endPoint y: 152, distance: 25.3
click at [506, 149] on button "Delete Column" at bounding box center [505, 148] width 53 height 14
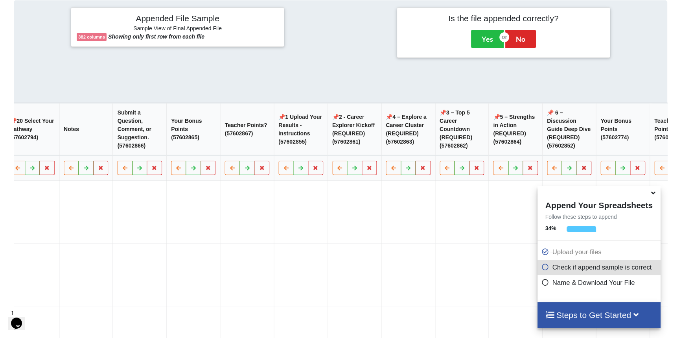
click at [581, 170] on icon at bounding box center [584, 167] width 7 height 5
click at [509, 146] on button "Delete Column" at bounding box center [505, 148] width 53 height 14
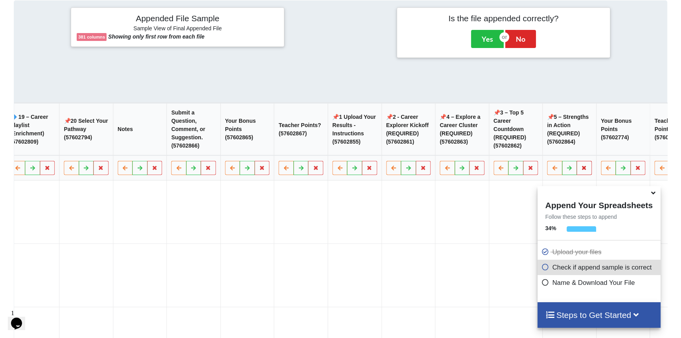
click at [581, 170] on icon at bounding box center [584, 167] width 7 height 5
click at [503, 149] on button "Delete Column" at bounding box center [506, 148] width 53 height 14
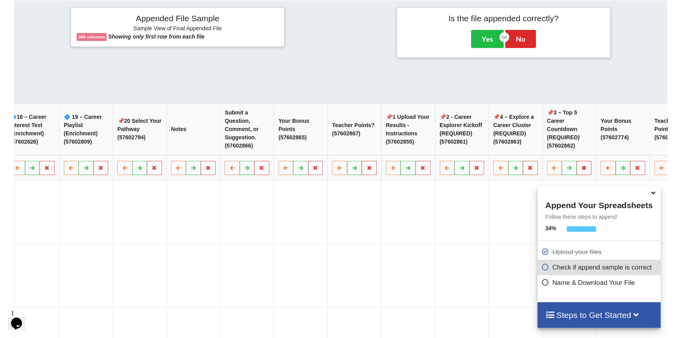
click at [581, 170] on icon at bounding box center [584, 167] width 7 height 5
click at [505, 146] on button "Delete Column" at bounding box center [506, 148] width 53 height 14
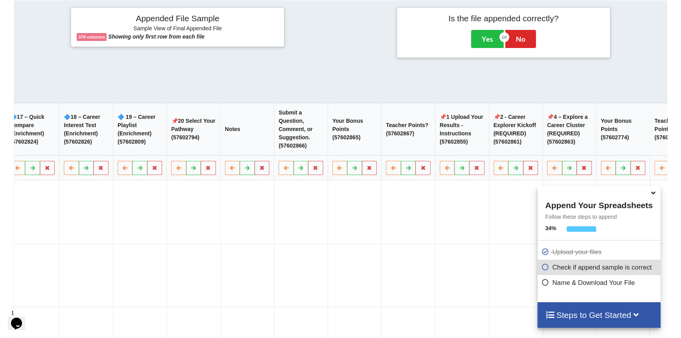
click at [576, 168] on button at bounding box center [583, 167] width 15 height 14
click at [507, 149] on button "Delete Column" at bounding box center [505, 148] width 53 height 14
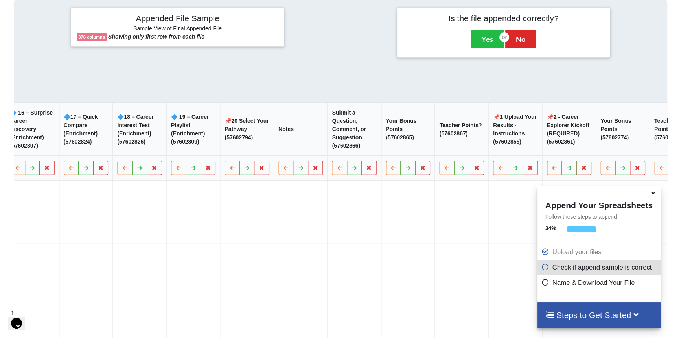
click at [581, 169] on icon at bounding box center [584, 167] width 7 height 5
drag, startPoint x: 496, startPoint y: 150, endPoint x: 538, endPoint y: 155, distance: 42.7
click at [496, 150] on button "Delete Column" at bounding box center [505, 148] width 53 height 14
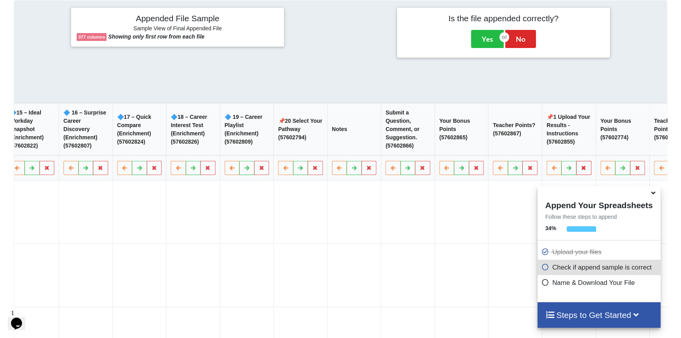
click at [580, 169] on icon at bounding box center [583, 167] width 7 height 5
click at [503, 147] on button "Delete Column" at bounding box center [505, 148] width 53 height 14
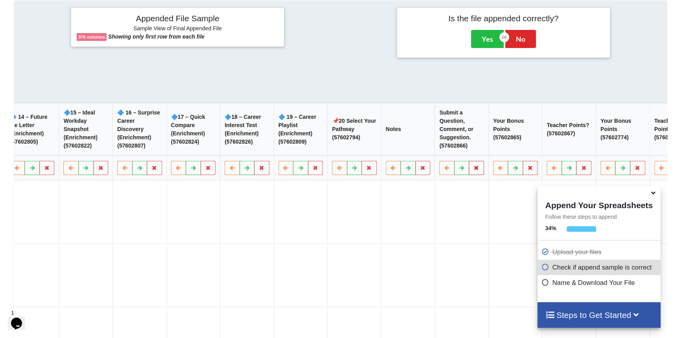
click at [469, 166] on button at bounding box center [476, 167] width 15 height 14
click at [398, 147] on button "Delete Column" at bounding box center [398, 148] width 53 height 14
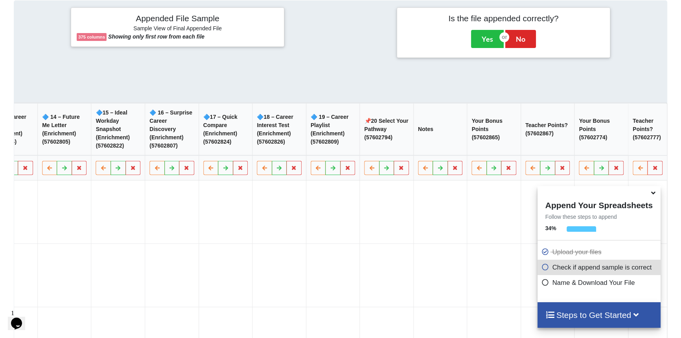
scroll to position [0, 19531]
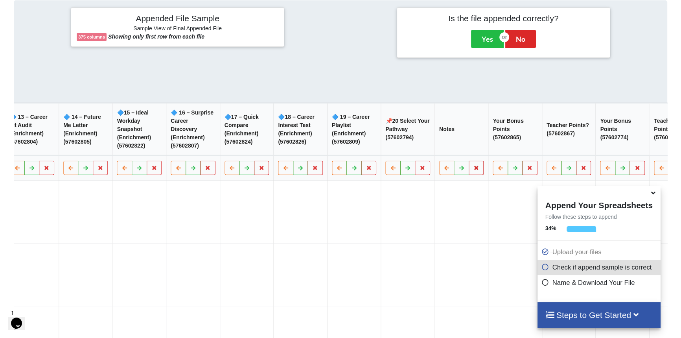
click at [473, 169] on icon at bounding box center [476, 167] width 7 height 5
click at [396, 144] on button "Delete Column" at bounding box center [398, 148] width 53 height 14
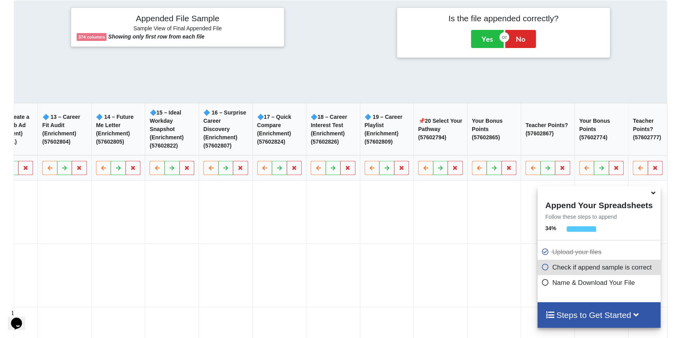
scroll to position [0, 19477]
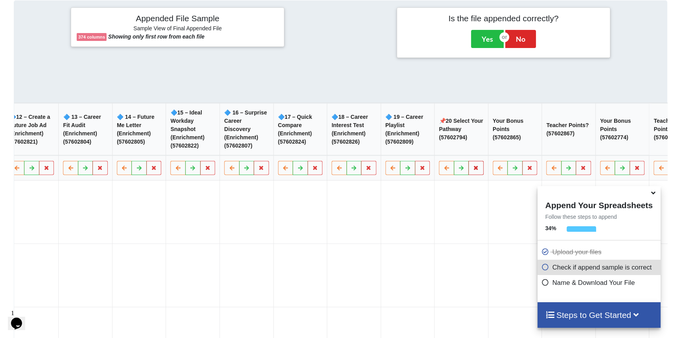
click at [472, 170] on icon at bounding box center [475, 167] width 7 height 5
click at [409, 151] on button "Delete Column" at bounding box center [398, 148] width 53 height 14
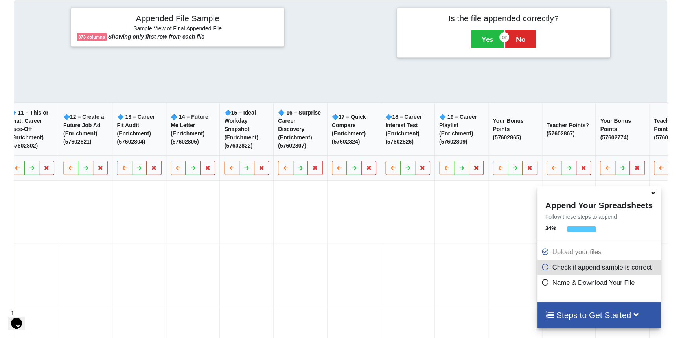
click at [473, 170] on icon at bounding box center [476, 167] width 7 height 5
click at [409, 147] on button "Delete Column" at bounding box center [398, 148] width 53 height 14
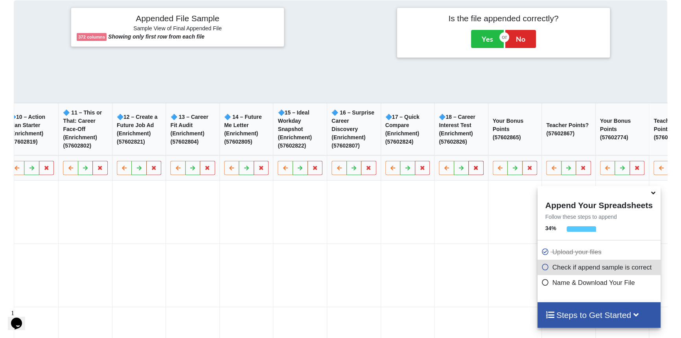
click at [468, 168] on button at bounding box center [475, 167] width 15 height 14
click at [408, 146] on button "Delete Column" at bounding box center [398, 148] width 53 height 14
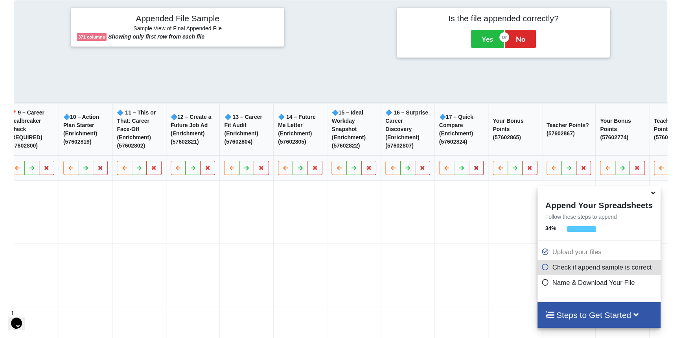
drag, startPoint x: 452, startPoint y: 173, endPoint x: 449, endPoint y: 168, distance: 5.5
click at [468, 172] on button at bounding box center [475, 167] width 15 height 14
drag, startPoint x: 402, startPoint y: 148, endPoint x: 409, endPoint y: 148, distance: 7.1
click at [403, 148] on button "Delete Column" at bounding box center [398, 148] width 53 height 14
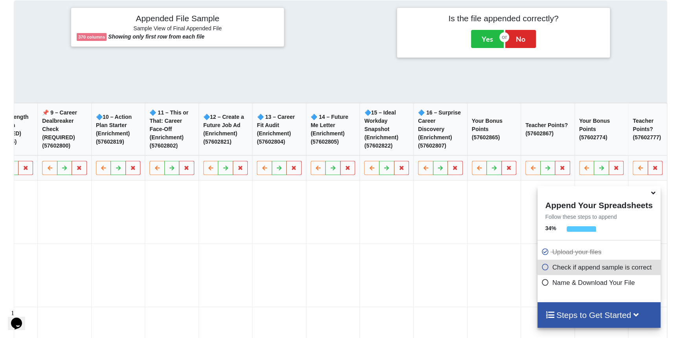
scroll to position [0, 19263]
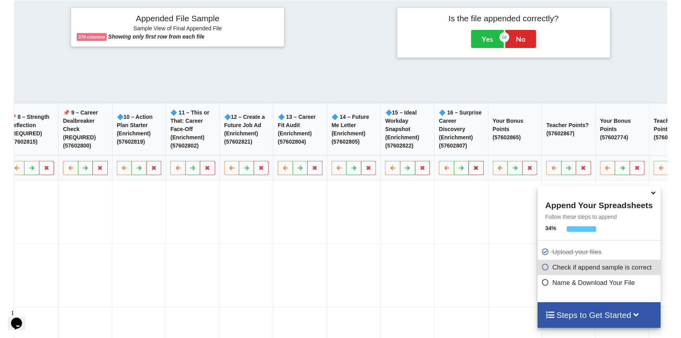
drag, startPoint x: 451, startPoint y: 171, endPoint x: 444, endPoint y: 162, distance: 11.5
click at [468, 171] on button at bounding box center [475, 167] width 15 height 14
drag, startPoint x: 400, startPoint y: 146, endPoint x: 421, endPoint y: 157, distance: 23.4
click at [401, 149] on button "Delete Column" at bounding box center [398, 148] width 53 height 14
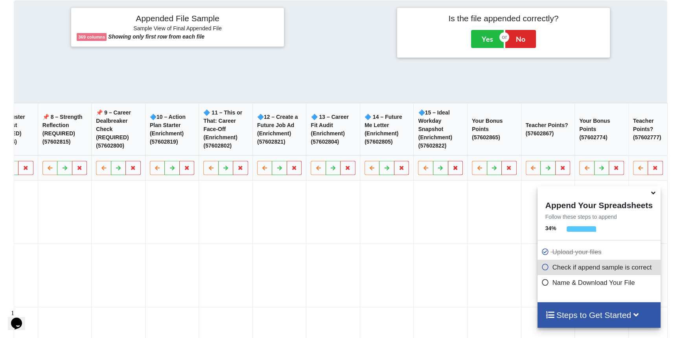
scroll to position [0, 19209]
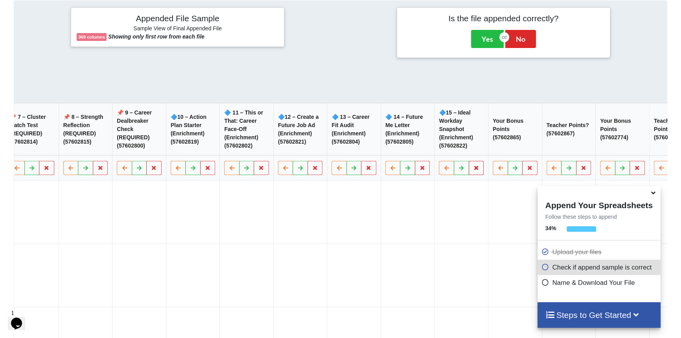
click at [473, 170] on icon at bounding box center [476, 167] width 7 height 5
drag, startPoint x: 411, startPoint y: 147, endPoint x: 444, endPoint y: 159, distance: 35.0
click at [410, 147] on button "Delete Column" at bounding box center [398, 148] width 53 height 14
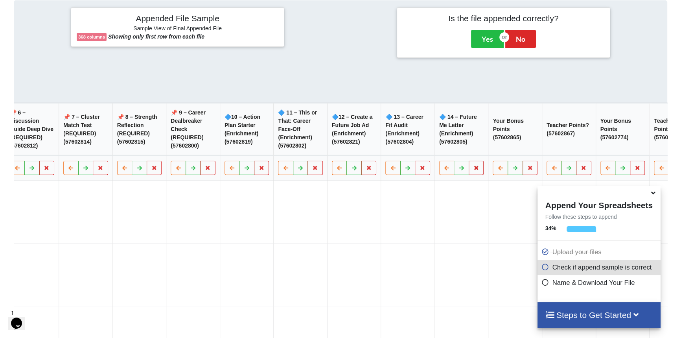
click at [473, 169] on icon at bounding box center [476, 167] width 7 height 5
click at [405, 145] on button "Delete Column" at bounding box center [398, 148] width 53 height 14
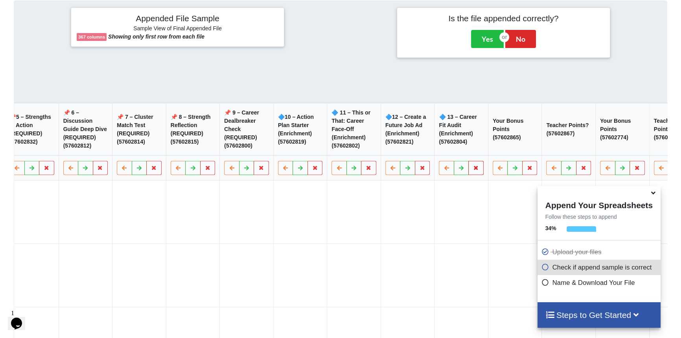
drag, startPoint x: 454, startPoint y: 168, endPoint x: 446, endPoint y: 162, distance: 9.7
click at [468, 168] on button at bounding box center [475, 167] width 15 height 14
click at [404, 142] on button "Delete Column" at bounding box center [398, 148] width 53 height 14
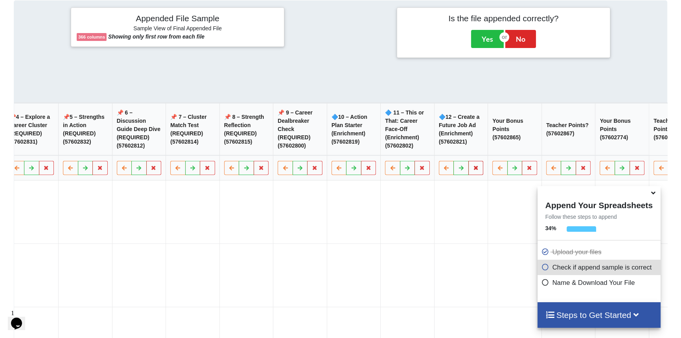
click at [468, 167] on button at bounding box center [475, 167] width 15 height 14
drag, startPoint x: 405, startPoint y: 147, endPoint x: 441, endPoint y: 153, distance: 36.6
click at [405, 148] on button "Delete Column" at bounding box center [398, 148] width 53 height 14
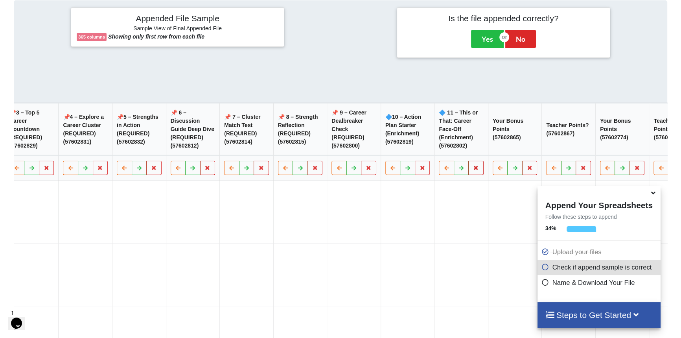
click at [473, 170] on icon at bounding box center [476, 167] width 7 height 5
click at [404, 146] on button "Delete Column" at bounding box center [398, 148] width 53 height 14
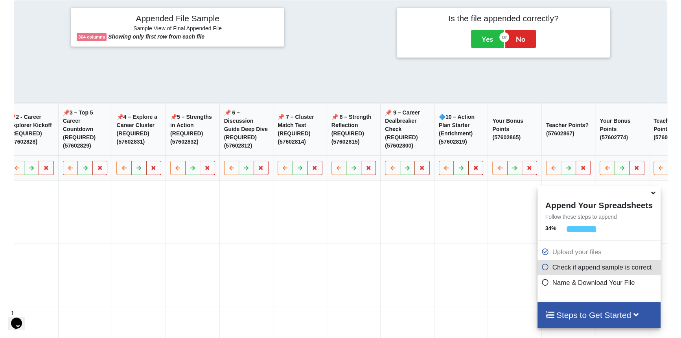
click at [472, 170] on icon at bounding box center [475, 167] width 7 height 5
click at [403, 147] on button "Delete Column" at bounding box center [398, 148] width 53 height 14
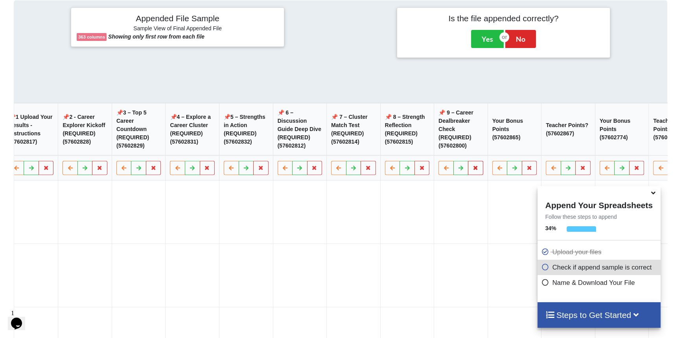
click at [472, 169] on icon at bounding box center [475, 167] width 7 height 5
click at [413, 144] on button "Delete Column" at bounding box center [398, 148] width 53 height 14
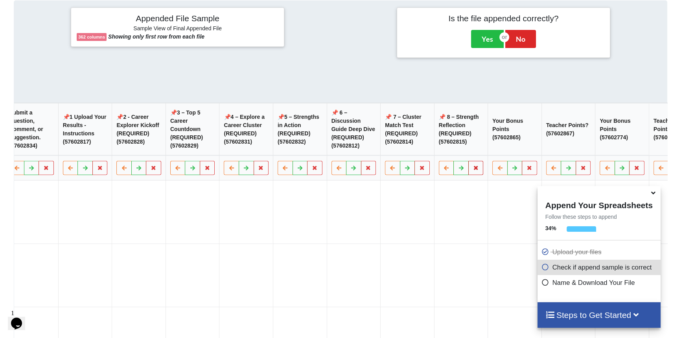
click at [472, 170] on icon at bounding box center [475, 167] width 7 height 5
click at [402, 146] on button "Delete Column" at bounding box center [398, 148] width 53 height 14
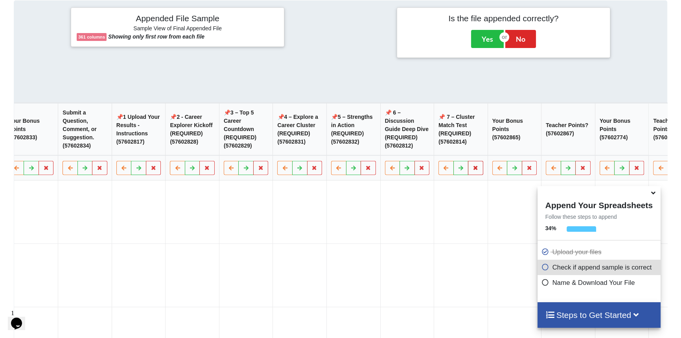
click at [472, 170] on icon at bounding box center [475, 167] width 7 height 5
click at [402, 146] on button "Delete Column" at bounding box center [398, 148] width 53 height 14
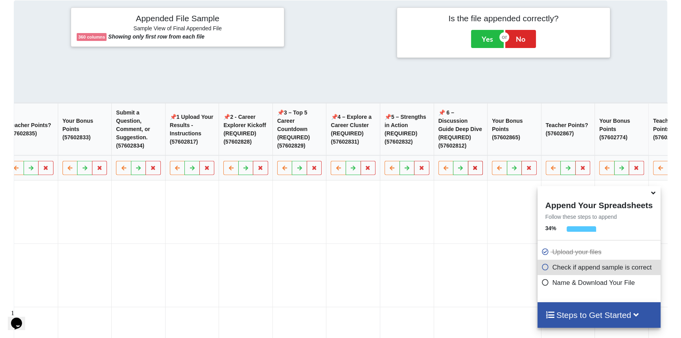
drag, startPoint x: 450, startPoint y: 169, endPoint x: 441, endPoint y: 161, distance: 12.3
click at [468, 169] on button at bounding box center [475, 167] width 15 height 14
drag, startPoint x: 404, startPoint y: 147, endPoint x: 426, endPoint y: 149, distance: 22.2
click at [404, 147] on button "Delete Column" at bounding box center [398, 148] width 53 height 14
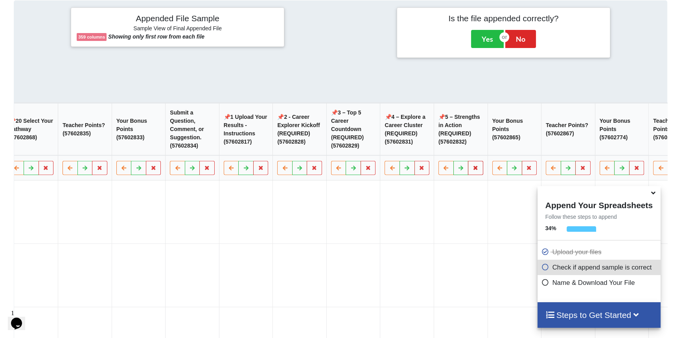
drag, startPoint x: 458, startPoint y: 170, endPoint x: 443, endPoint y: 160, distance: 17.6
click at [472, 169] on icon at bounding box center [475, 167] width 7 height 5
drag, startPoint x: 402, startPoint y: 146, endPoint x: 437, endPoint y: 157, distance: 37.0
click at [402, 147] on button "Delete Column" at bounding box center [398, 148] width 53 height 14
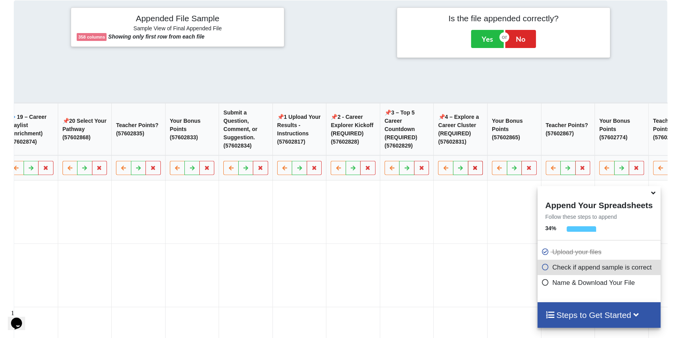
drag, startPoint x: 451, startPoint y: 173, endPoint x: 448, endPoint y: 166, distance: 7.7
click at [468, 172] on button at bounding box center [475, 167] width 15 height 14
click at [403, 146] on button "Delete Column" at bounding box center [398, 148] width 53 height 14
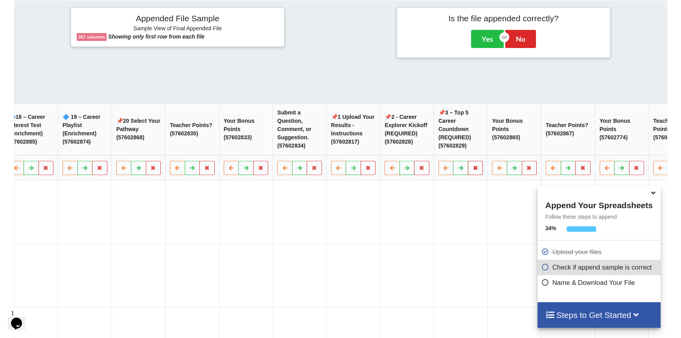
drag, startPoint x: 456, startPoint y: 168, endPoint x: 450, endPoint y: 164, distance: 7.2
click at [468, 168] on button at bounding box center [475, 167] width 15 height 14
